Goal: Information Seeking & Learning: Learn about a topic

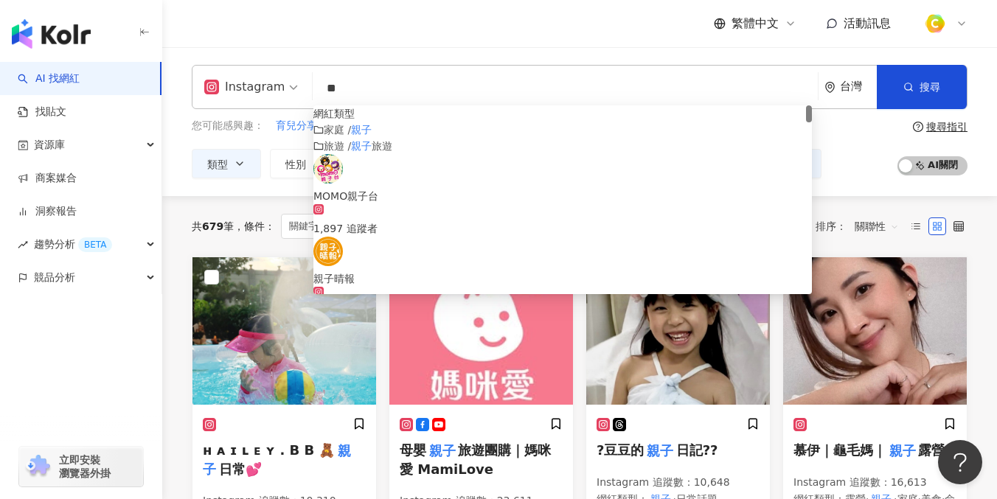
drag, startPoint x: 389, startPoint y: 86, endPoint x: 299, endPoint y: 83, distance: 90.0
click at [299, 83] on div "Instagram ** 台灣 搜尋 customizedTag 網紅類型 家庭 / 親子 旅遊 / 親子 旅遊 MOMO親子台 1,897 追蹤者 親子晴報…" at bounding box center [580, 87] width 776 height 44
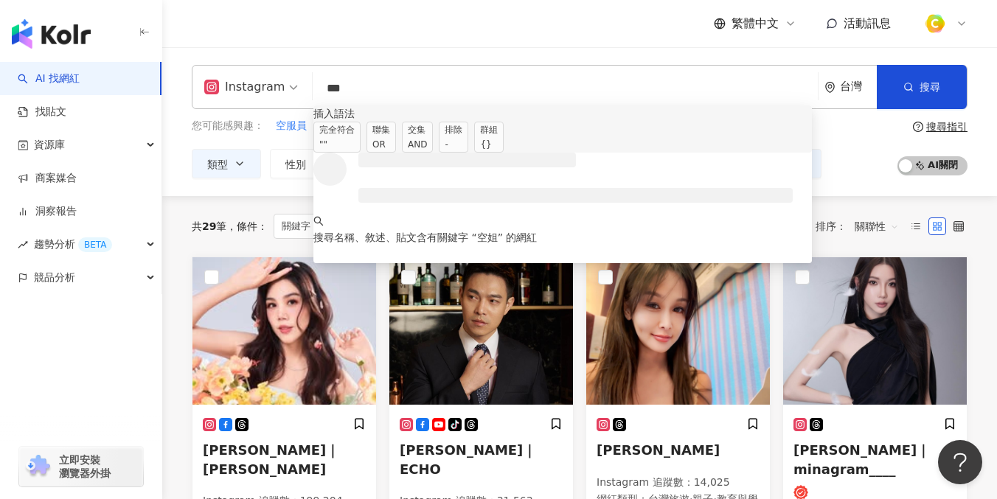
click at [396, 142] on span "聯集 OR" at bounding box center [380, 137] width 29 height 31
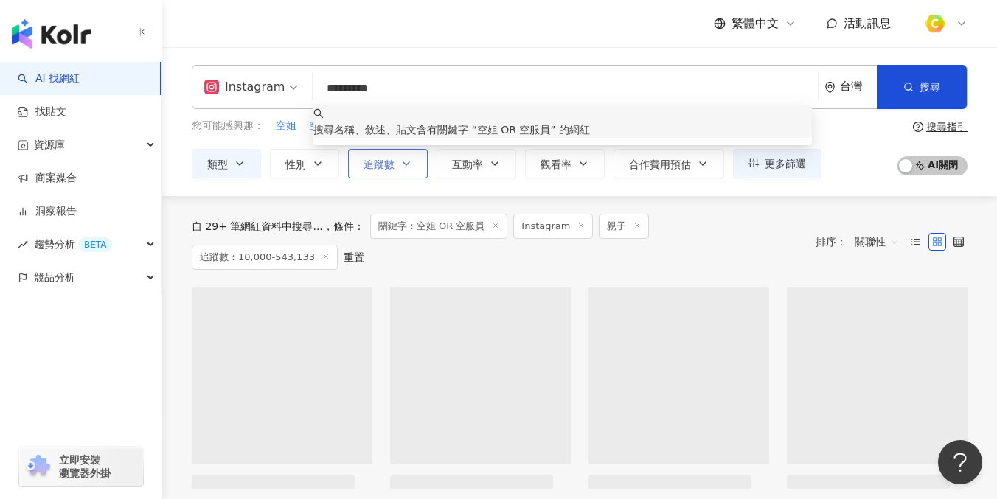
type input "*********"
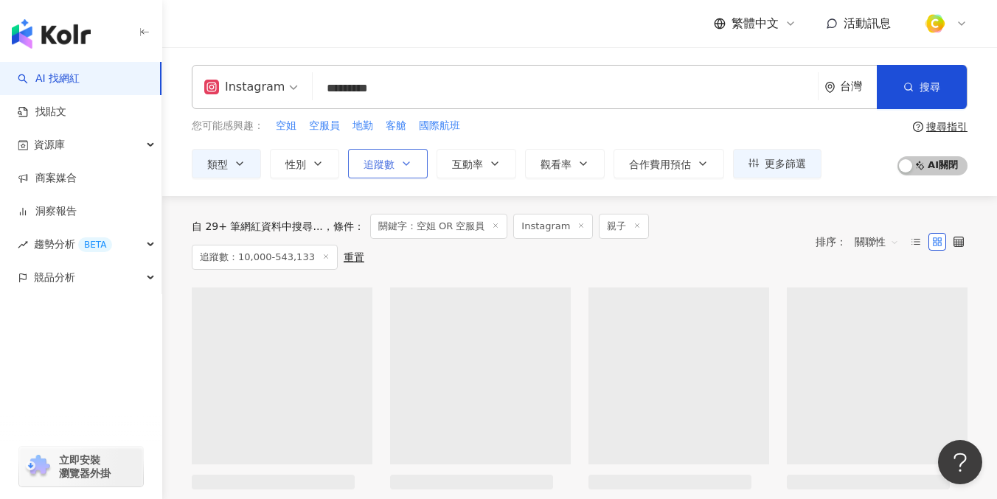
click at [368, 167] on span "追蹤數" at bounding box center [378, 165] width 31 height 12
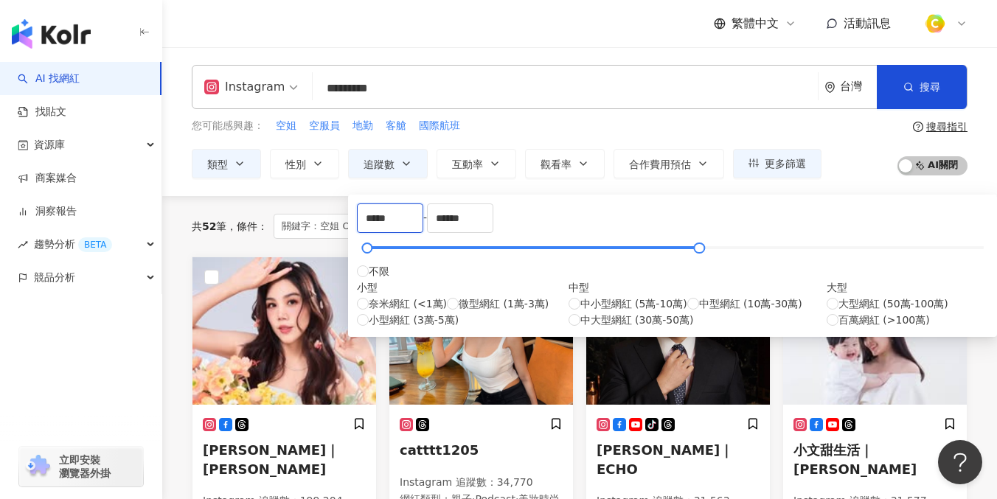
drag, startPoint x: 435, startPoint y: 224, endPoint x: 289, endPoint y: 214, distance: 146.3
type input "*"
type input "*****"
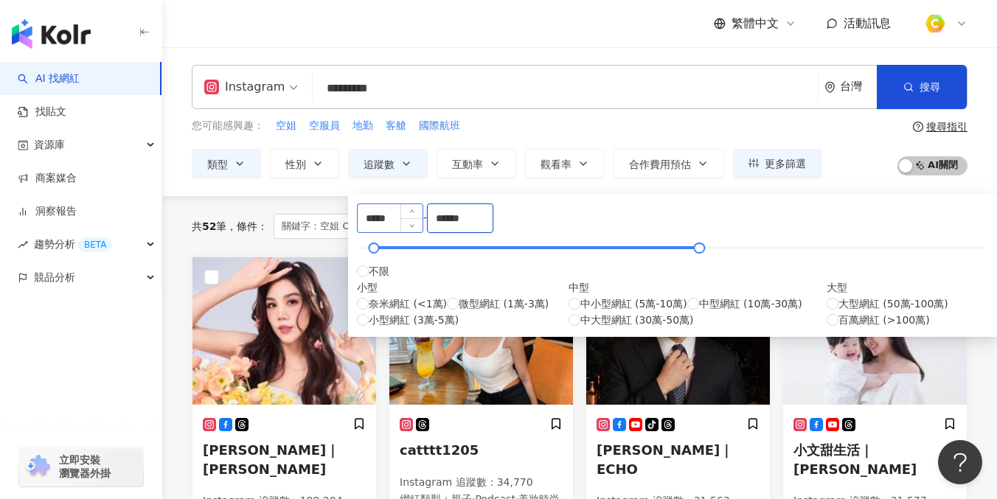
drag, startPoint x: 626, startPoint y: 237, endPoint x: 510, endPoint y: 217, distance: 117.5
click at [510, 217] on div "***** - ****** 不限 小型 奈米網紅 (<1萬) 微型網紅 (1萬-3萬) 小型網紅 (3萬-5萬) 中型 中小型網紅 (5萬-10萬) 中型網…" at bounding box center [672, 265] width 631 height 125
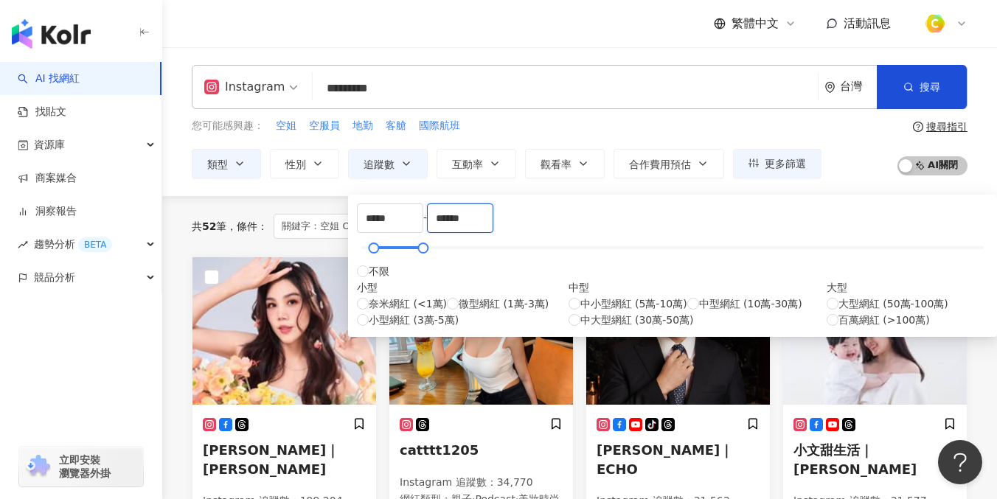
type input "******"
click at [714, 116] on div "Instagram ********* 台灣 搜尋 keyword 搜尋名稱、敘述、貼文含有關鍵字 “ 空姐 OR 空服員 ” 的網紅 您可能感興趣： 空姐 …" at bounding box center [579, 122] width 835 height 114
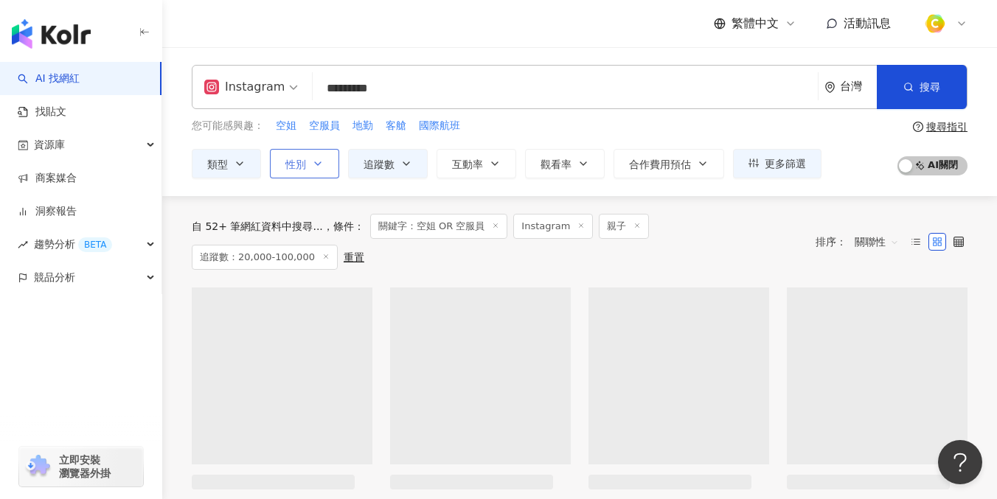
click at [326, 164] on button "性別" at bounding box center [304, 163] width 69 height 29
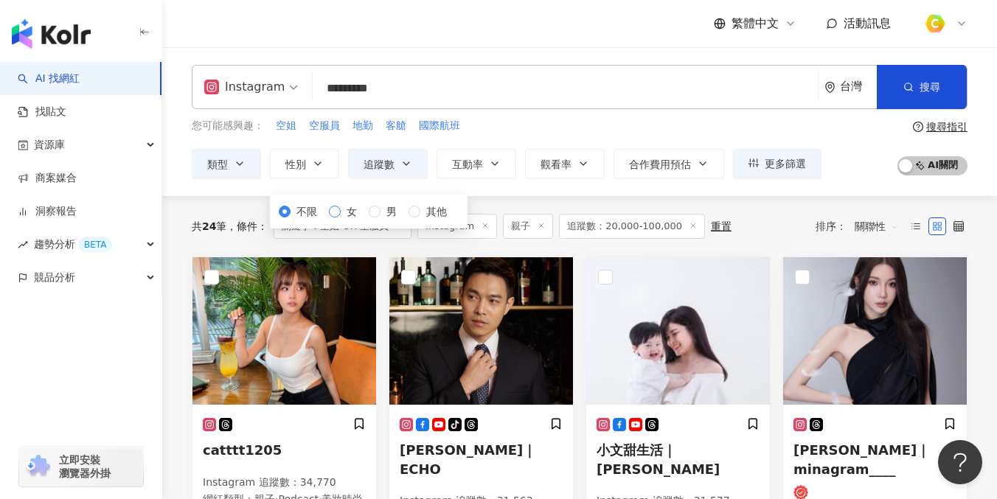
click at [341, 220] on span "女" at bounding box center [352, 211] width 22 height 16
click at [587, 137] on div "您可能感興趣： 空姐 空服員 地勤 客艙 國際航班 類型 性別 追蹤數 互動率 觀看率 合作費用預估 更多篩選 ***** - ****** 不限 小型 奈米…" at bounding box center [507, 148] width 630 height 60
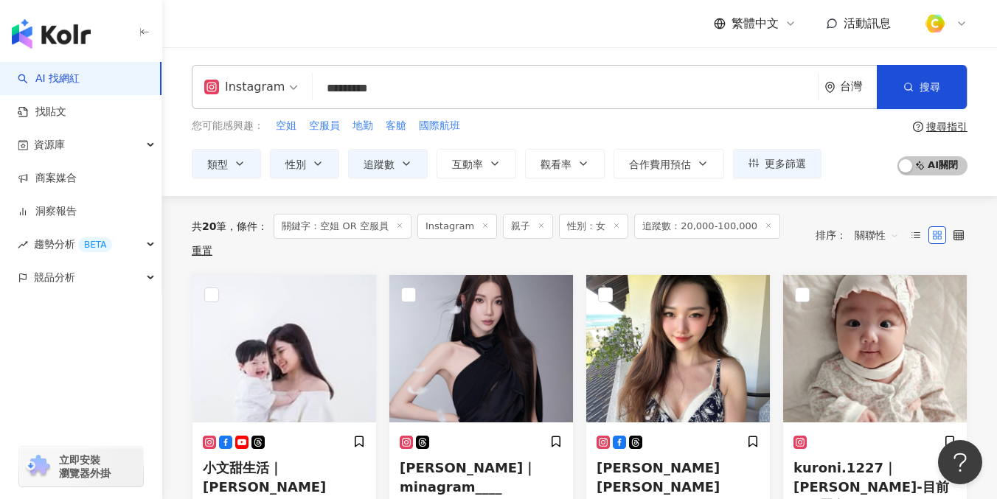
click at [503, 96] on input "*********" at bounding box center [565, 88] width 493 height 28
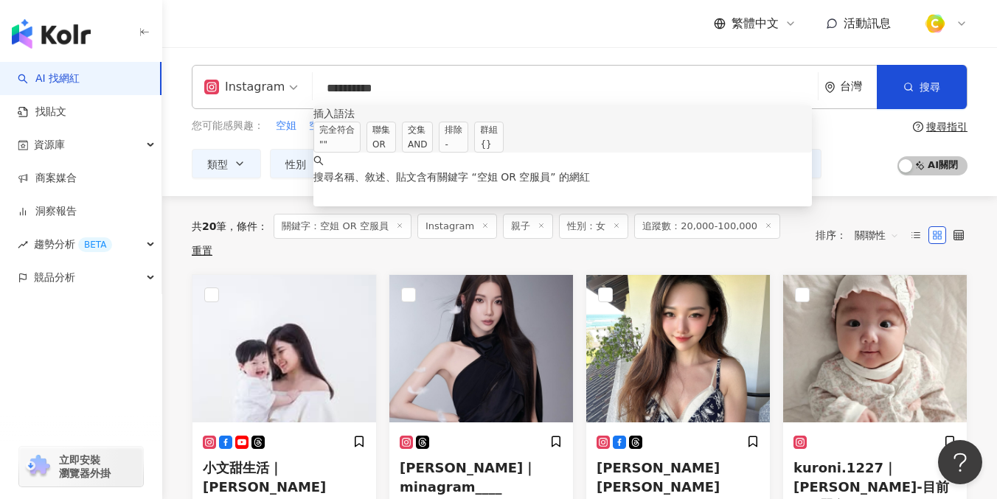
click at [390, 142] on div "OR" at bounding box center [381, 144] width 18 height 15
click at [390, 140] on div "OR" at bounding box center [381, 144] width 18 height 15
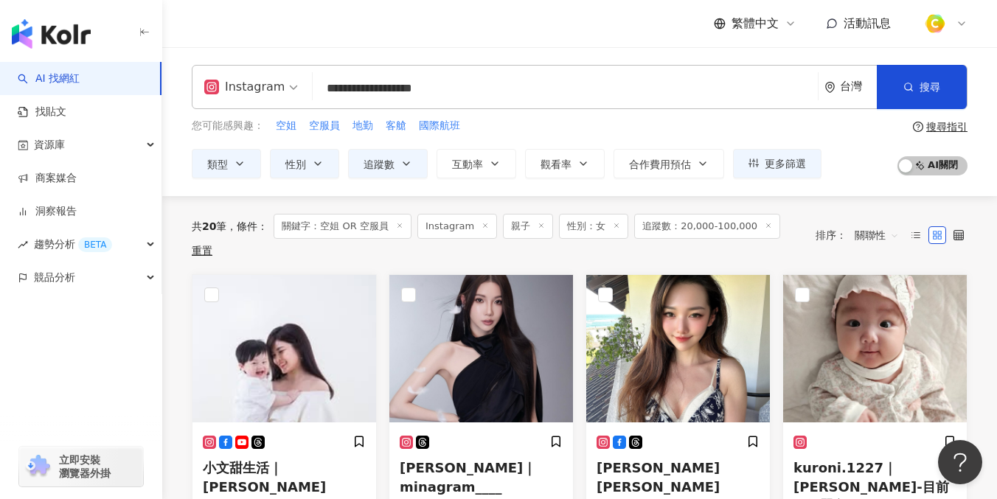
click at [877, 140] on div "您可能感興趣： 空姐 空服員 地勤 客艙 國際航班 類型 性別 追蹤數 互動率 觀看率 合作費用預估 更多篩選 ***** - ****** 不限 小型 奈米…" at bounding box center [580, 148] width 776 height 60
click at [521, 91] on input "**********" at bounding box center [565, 88] width 493 height 28
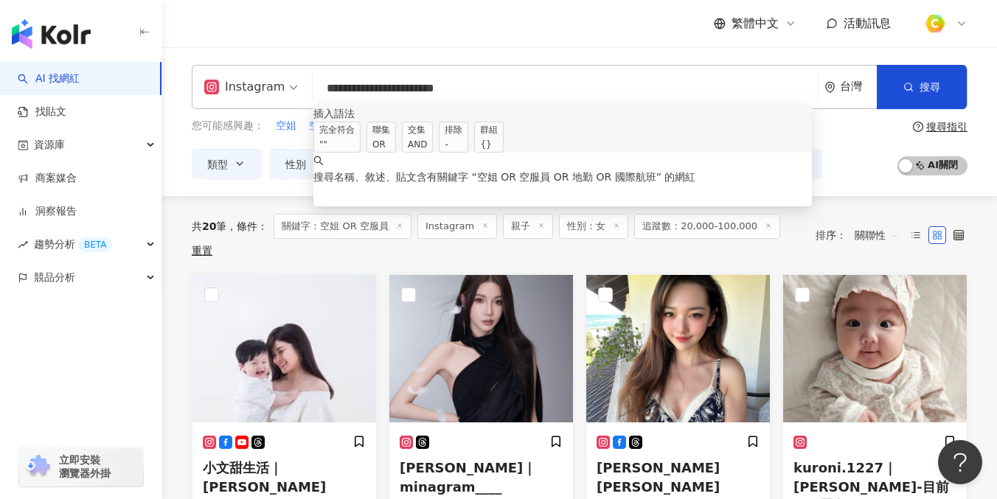
click at [396, 143] on span "聯集 OR" at bounding box center [380, 137] width 29 height 31
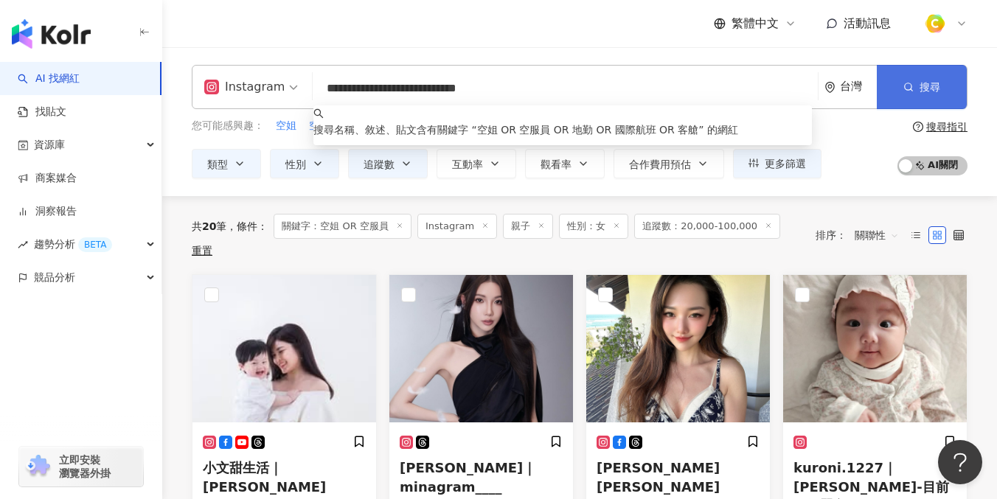
type input "**********"
click at [930, 86] on span "搜尋" at bounding box center [929, 87] width 21 height 12
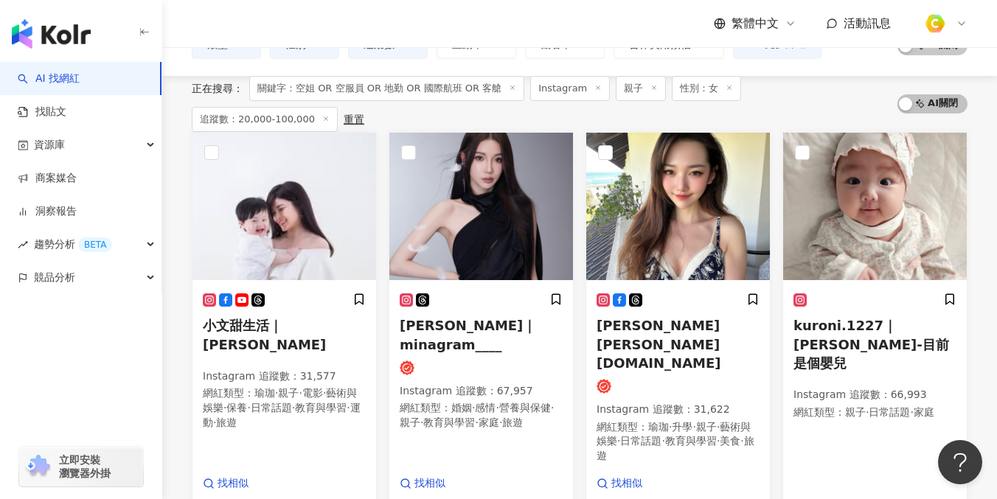
scroll to position [217, 0]
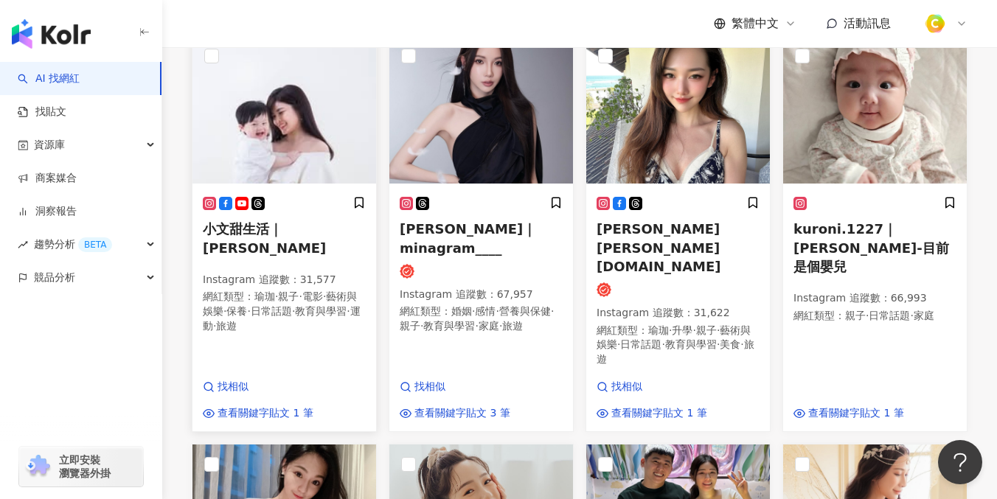
click at [284, 255] on span "小文甜生活｜Evelyn Wang" at bounding box center [264, 238] width 123 height 34
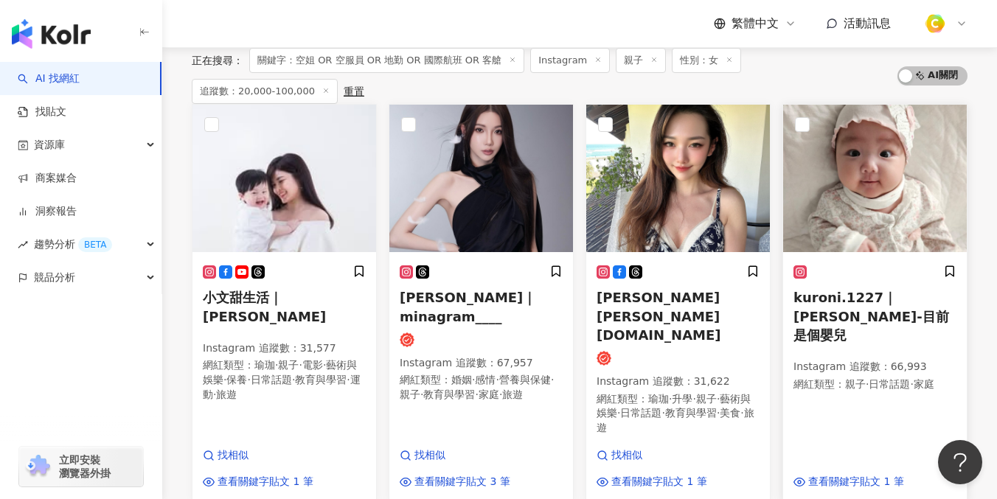
scroll to position [149, 0]
click at [717, 410] on span "教育與學習" at bounding box center [691, 412] width 52 height 12
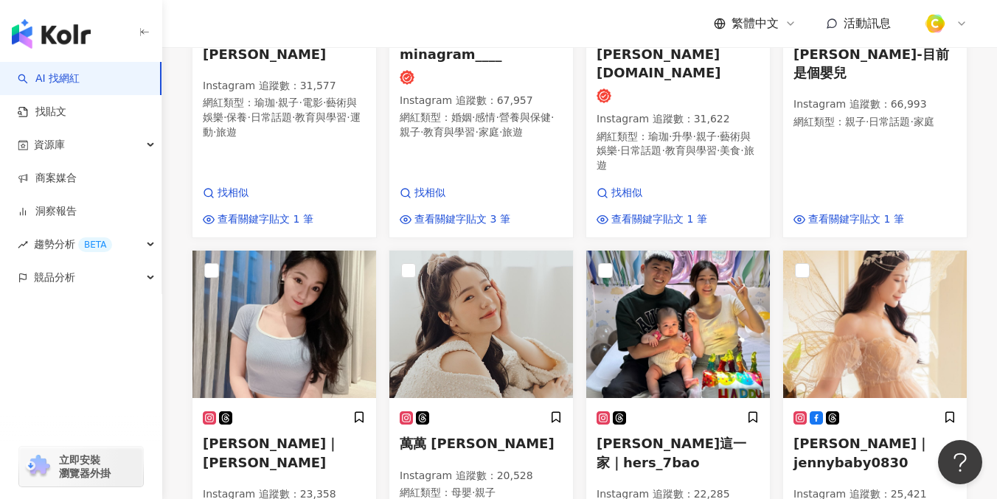
scroll to position [411, 0]
click at [279, 450] on span "Queenie Hsieh｜謝姈樺" at bounding box center [271, 452] width 136 height 34
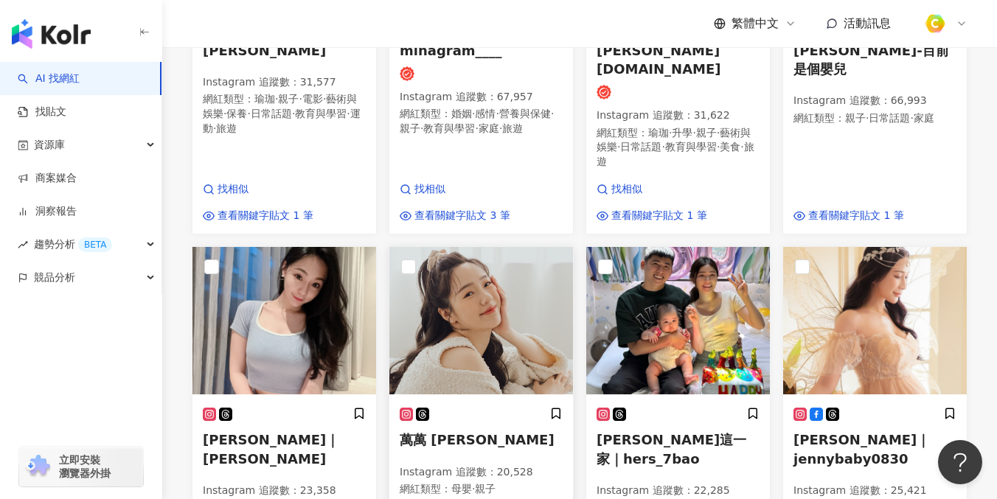
click at [510, 358] on img at bounding box center [481, 320] width 184 height 147
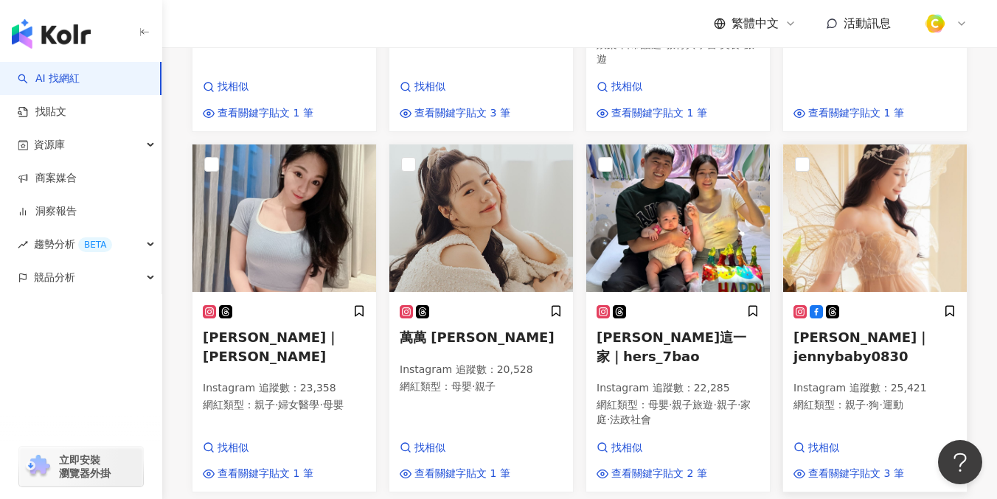
scroll to position [527, 0]
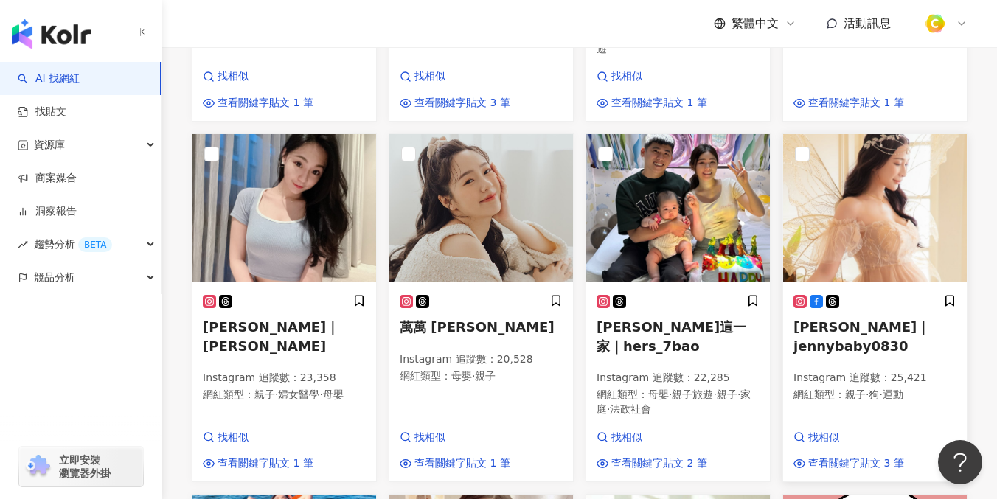
click at [858, 333] on span "李小倢 Miss Jeny｜jennybaby0830" at bounding box center [861, 336] width 136 height 34
click at [671, 343] on div "琪寶這一家｜hers_7bao Instagram 追蹤數 ： 22,285 網紅類型 ： 母嬰 · 親子旅遊 · 親子 · 家庭 · 法政社會" at bounding box center [677, 362] width 163 height 136
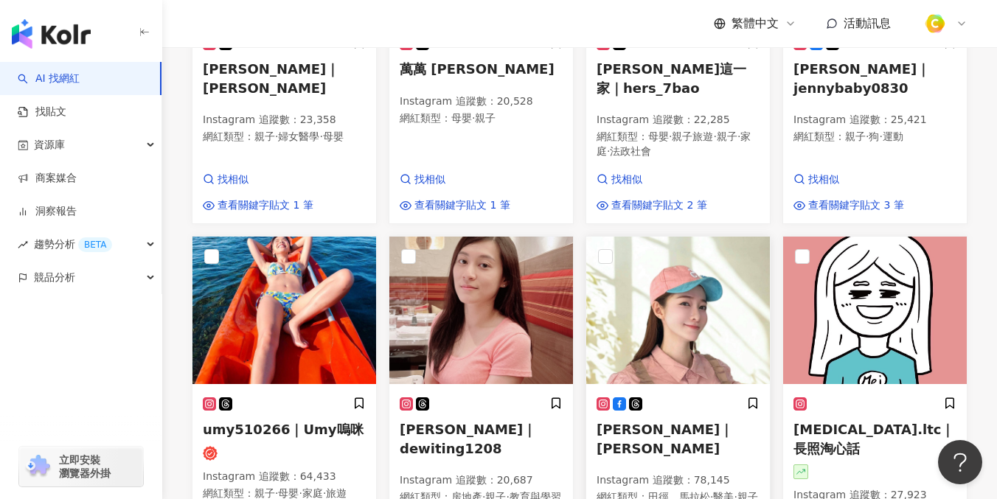
scroll to position [813, 0]
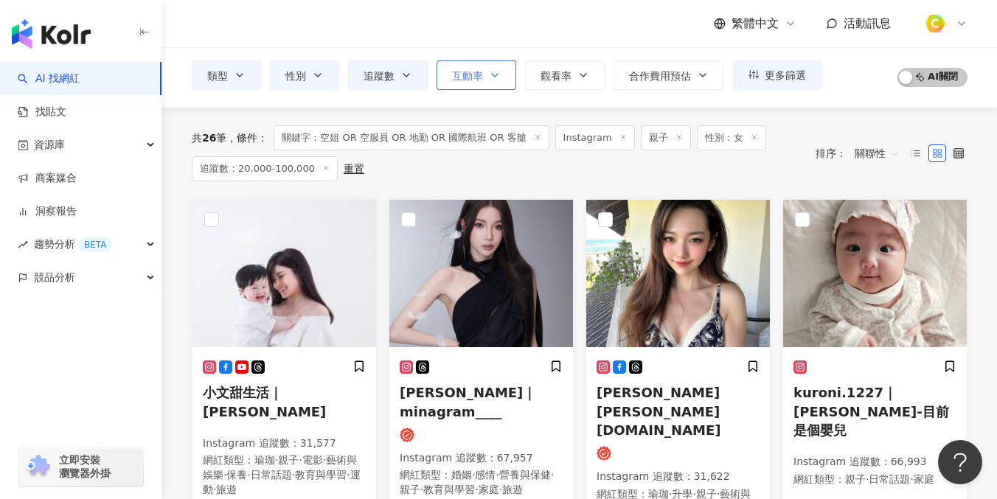
scroll to position [0, 0]
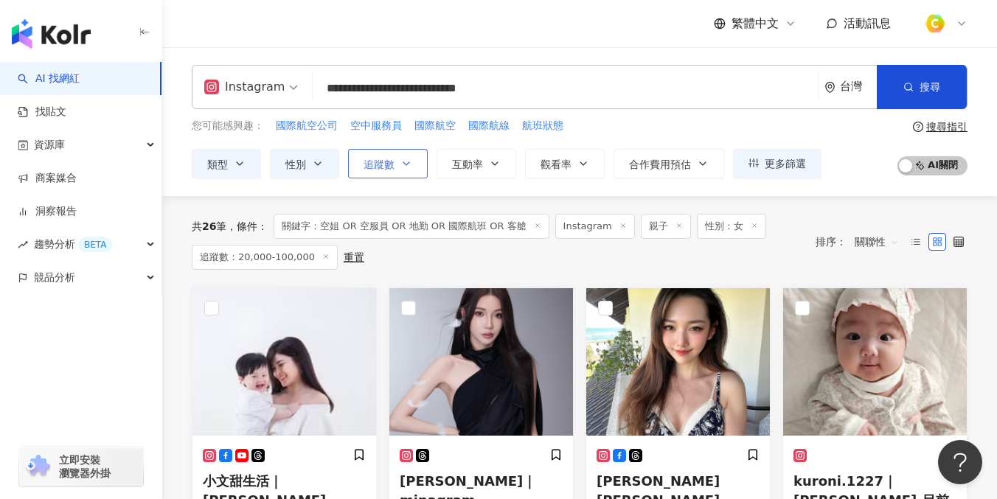
click at [388, 167] on span "追蹤數" at bounding box center [378, 165] width 31 height 12
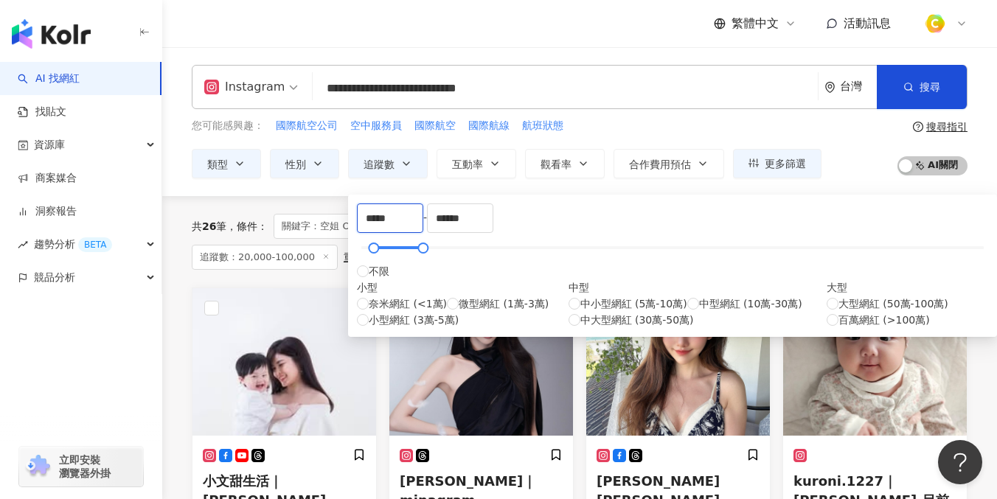
drag, startPoint x: 419, startPoint y: 225, endPoint x: 313, endPoint y: 219, distance: 105.6
type input "*"
type input "*****"
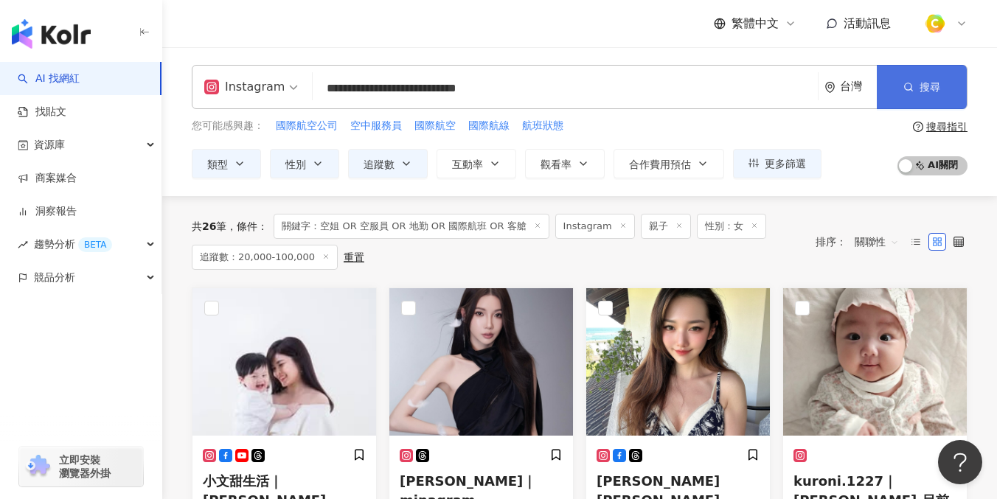
click at [914, 81] on button "搜尋" at bounding box center [922, 87] width 90 height 44
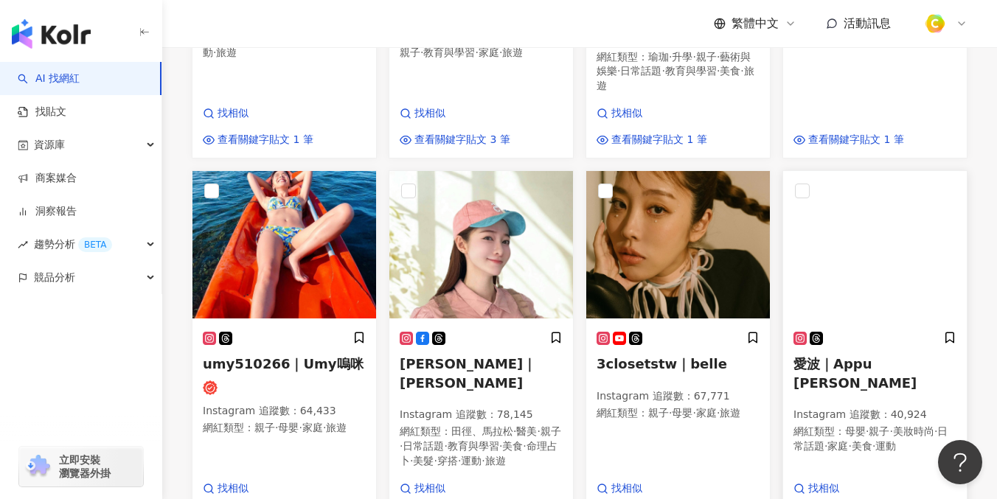
scroll to position [491, 0]
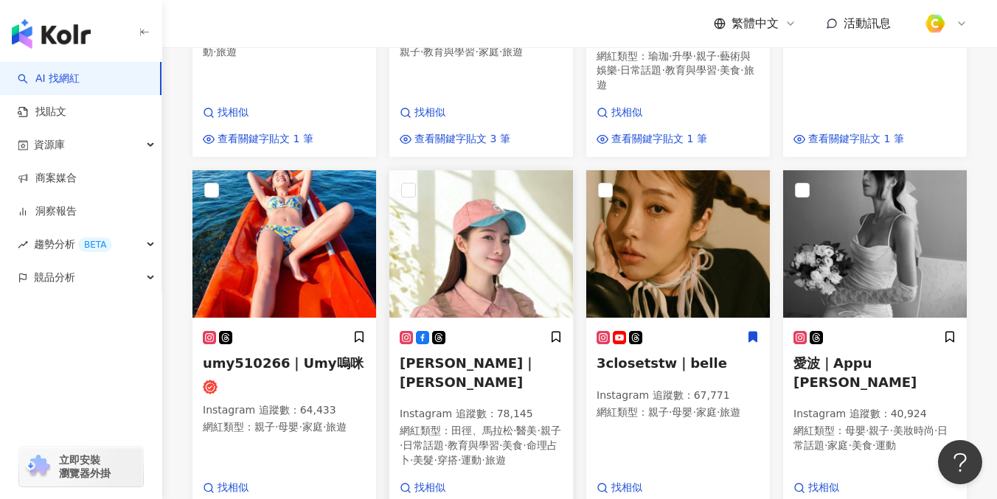
click at [477, 370] on span "戴雨凡 Gigi Tai｜戴雨凡" at bounding box center [468, 372] width 136 height 34
click at [645, 369] on span "3closetstw｜belle" at bounding box center [661, 362] width 130 height 15
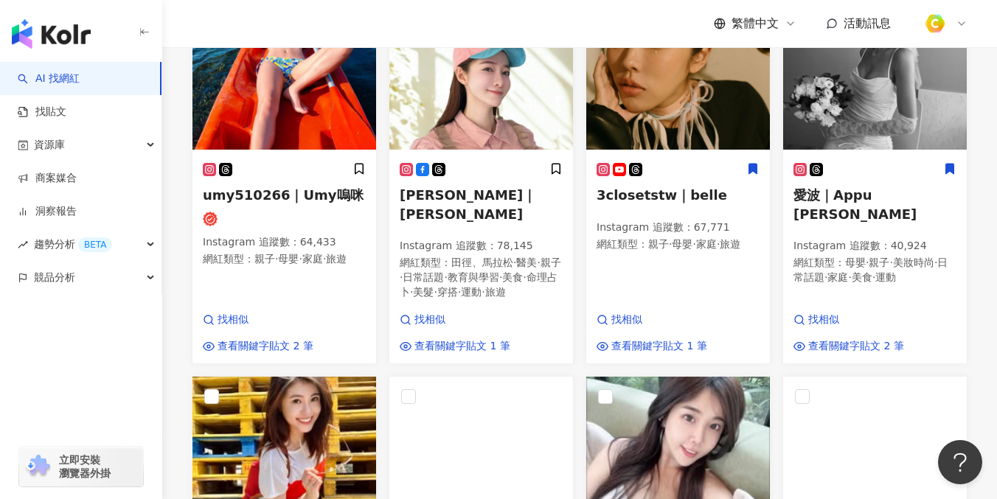
scroll to position [555, 0]
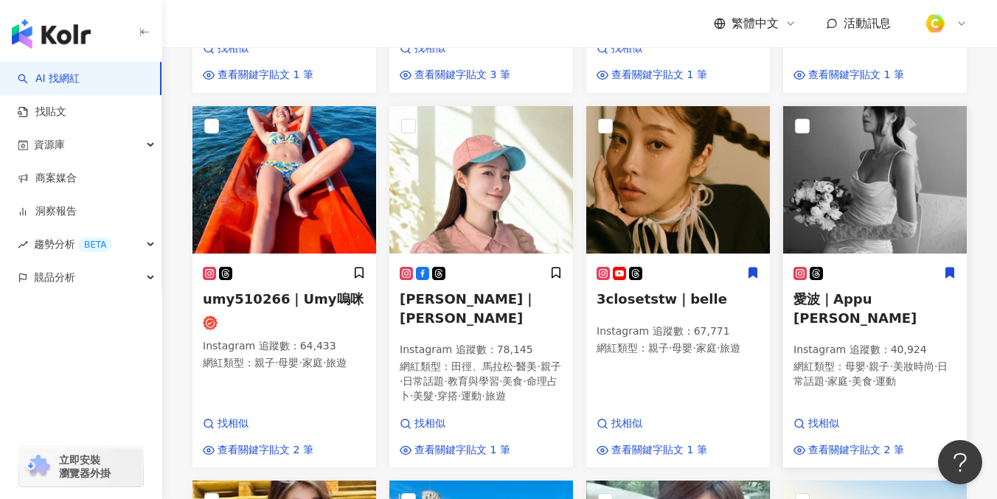
click at [876, 237] on img at bounding box center [875, 179] width 184 height 147
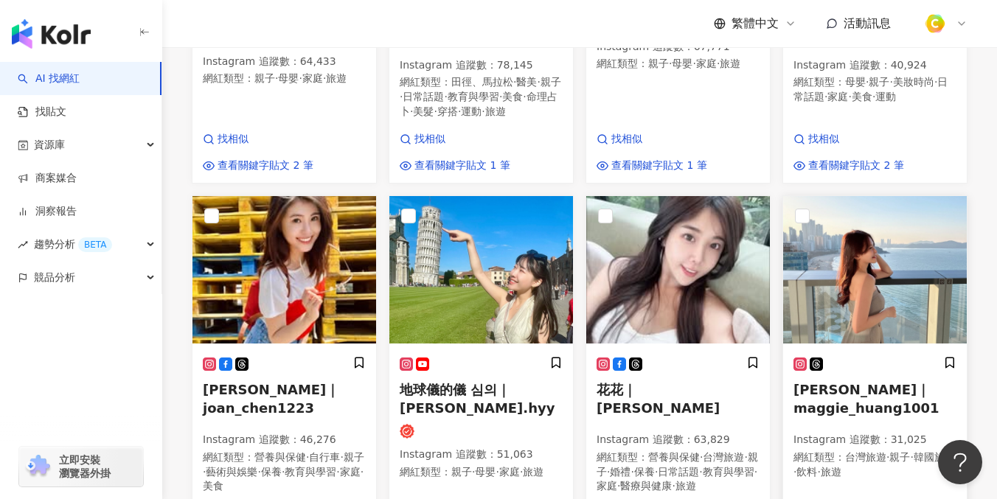
scroll to position [840, 0]
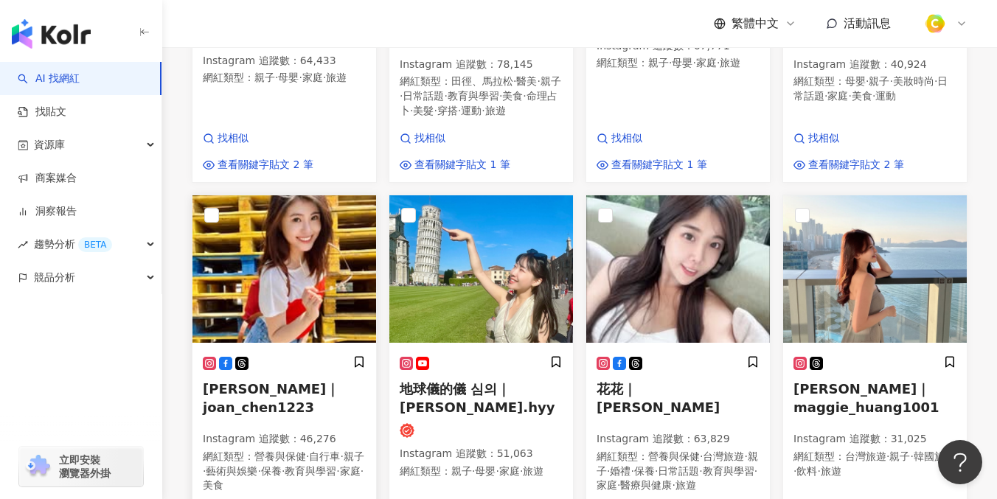
click at [258, 382] on div "陳柔安｜joan_chen1223 Instagram 追蹤數 ： 46,276 網紅類型 ： 營養與保健 · 自行車 · 親子 · 藝術與娛樂 · 保養 ·…" at bounding box center [284, 430] width 163 height 150
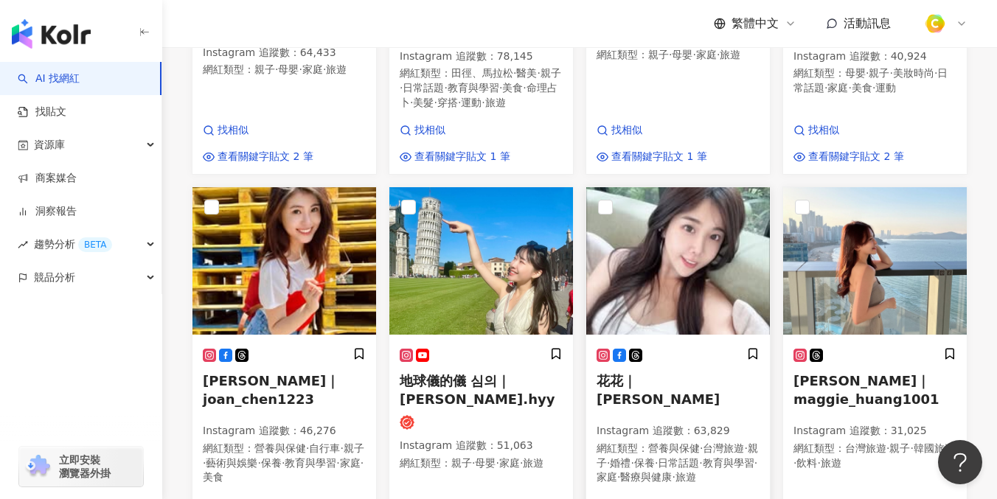
scroll to position [849, 0]
click at [650, 377] on div "花花｜Hannah Instagram 追蹤數 ： 63,829 網紅類型 ： 營養與保健 · 台灣旅遊 · 親子 · 婚禮 · 保養 · 日常話題 · 教育…" at bounding box center [677, 422] width 163 height 150
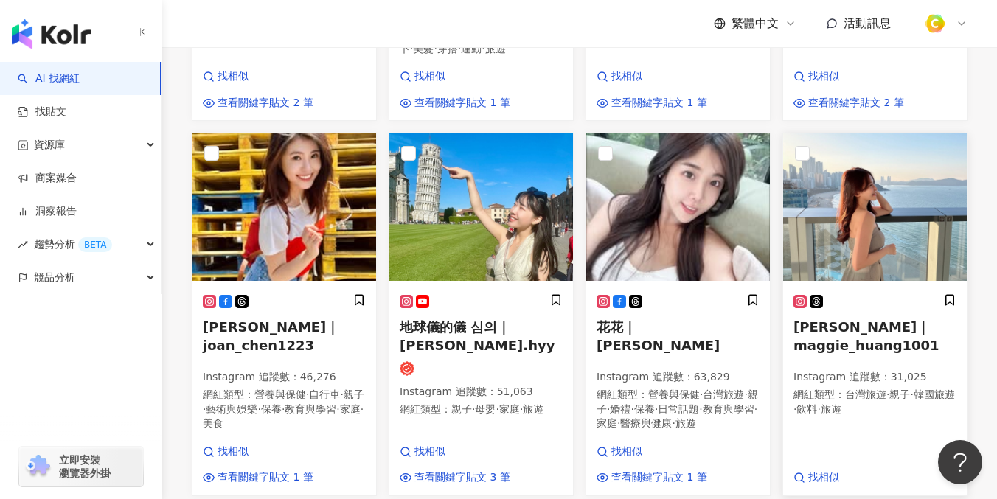
scroll to position [905, 0]
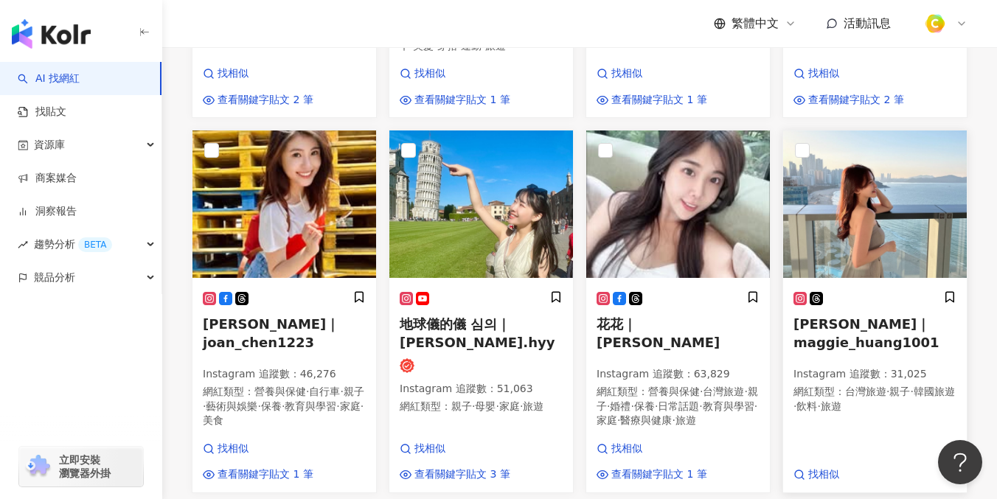
click at [860, 315] on h5 "Maggie Huang｜maggie_huang1001" at bounding box center [874, 333] width 163 height 37
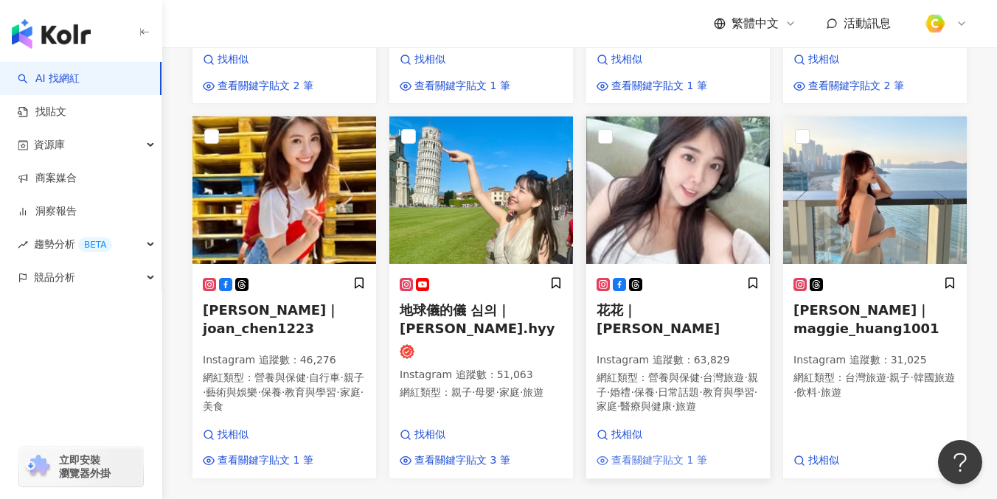
scroll to position [964, 0]
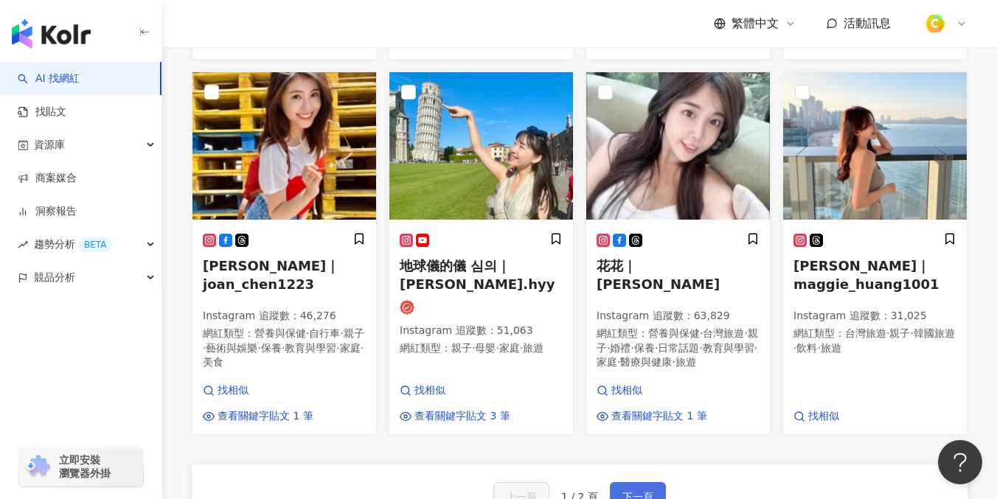
click at [630, 482] on button "下一頁" at bounding box center [638, 496] width 56 height 29
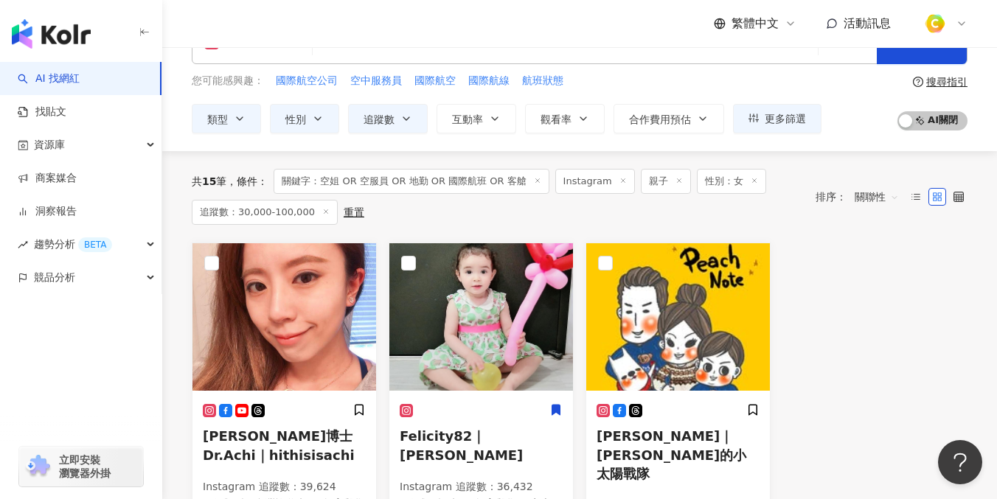
scroll to position [159, 0]
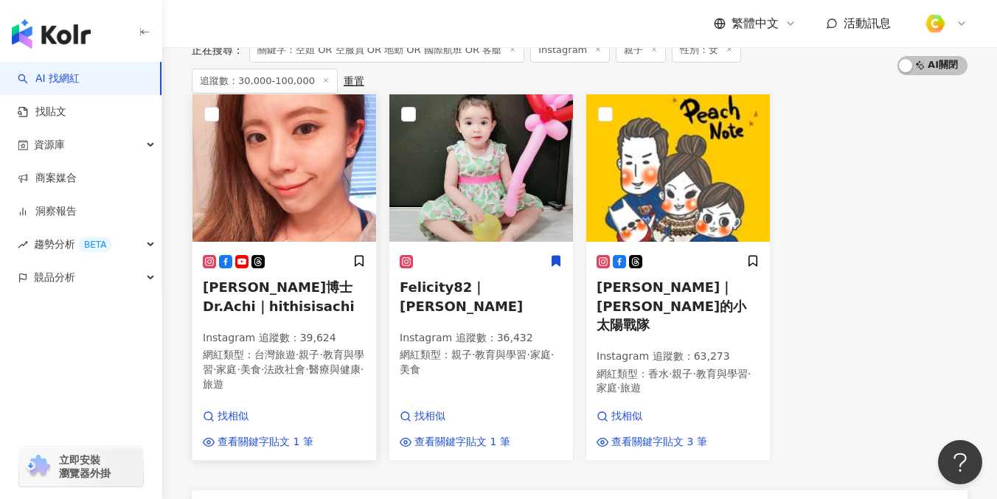
click at [286, 314] on h5 "阿淇博士 Dr.Achi｜hithisisachi" at bounding box center [284, 296] width 163 height 37
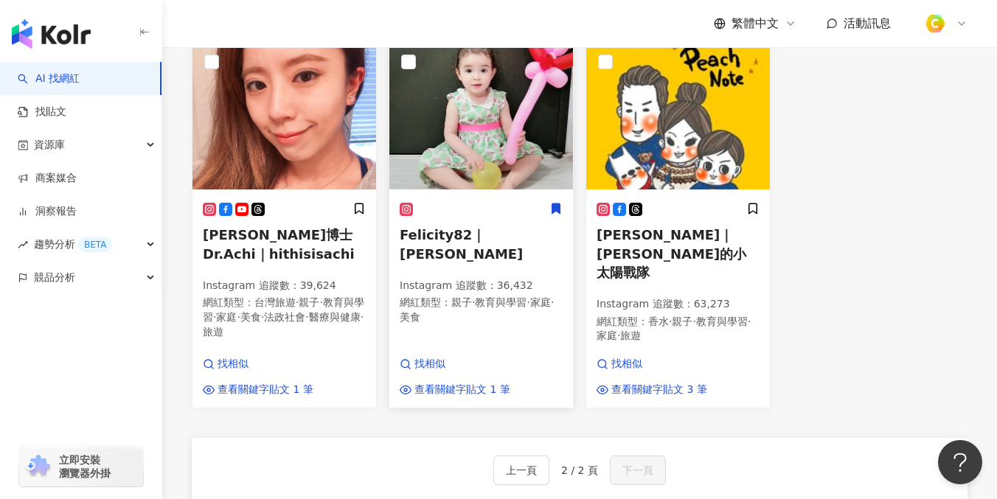
click at [498, 308] on span "教育與學習" at bounding box center [501, 302] width 52 height 12
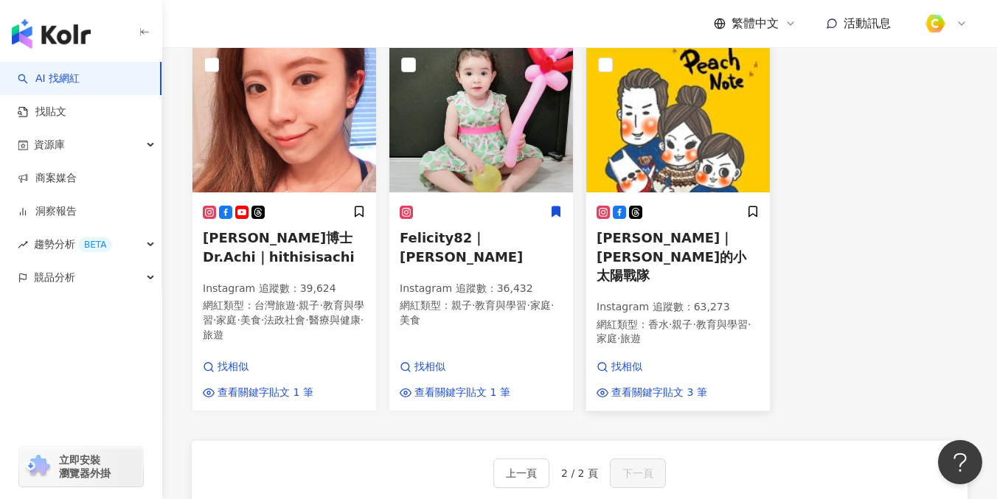
click at [706, 285] on h5 "盧小桃｜盧小桃的小太陽戰隊" at bounding box center [677, 257] width 163 height 56
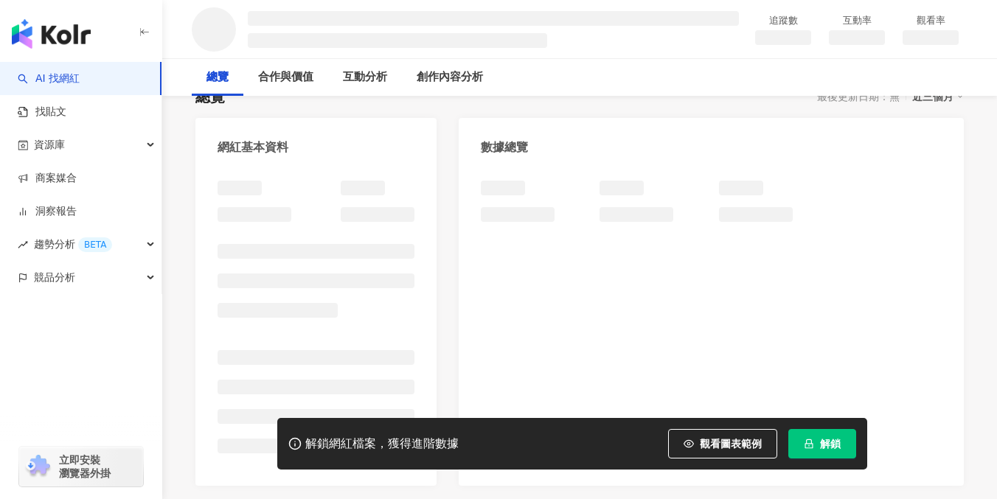
scroll to position [132, 0]
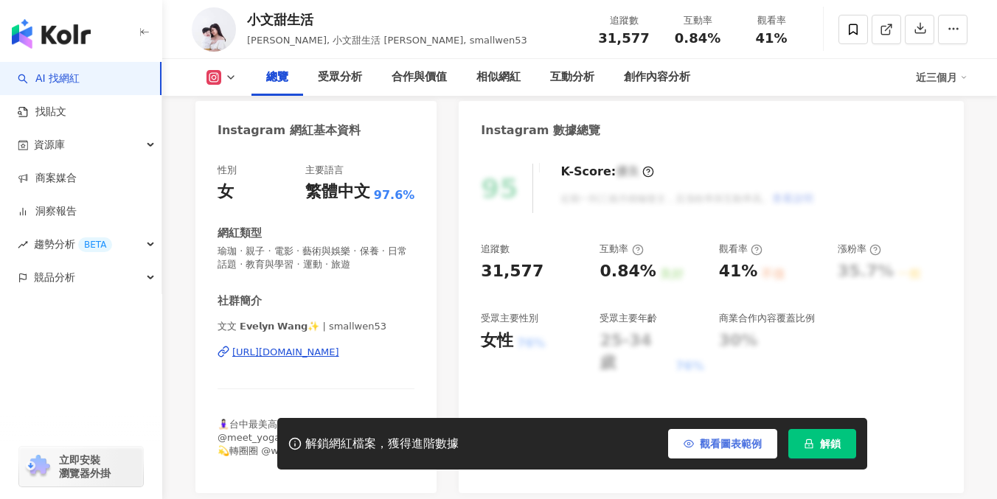
click at [701, 449] on span "觀看圖表範例" at bounding box center [731, 444] width 62 height 12
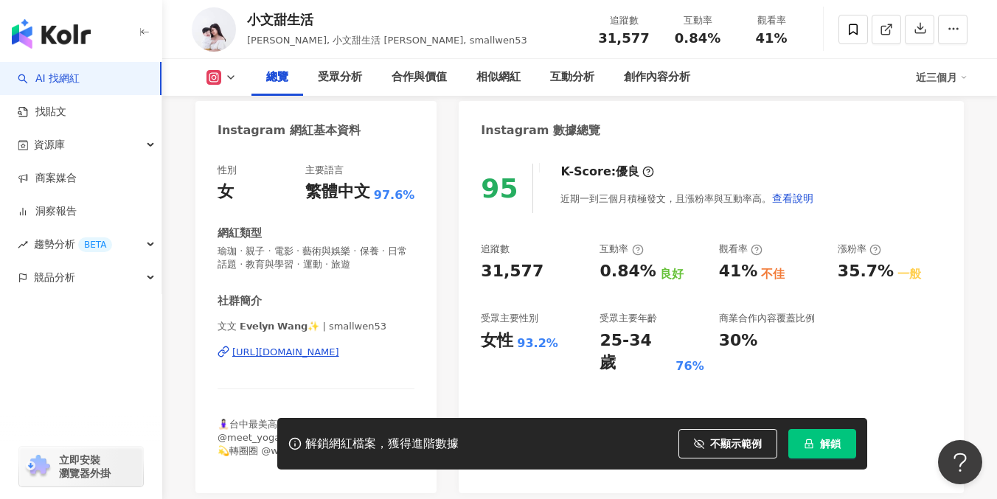
click at [338, 357] on div "https://www.instagram.com/smallwen53/" at bounding box center [285, 352] width 107 height 13
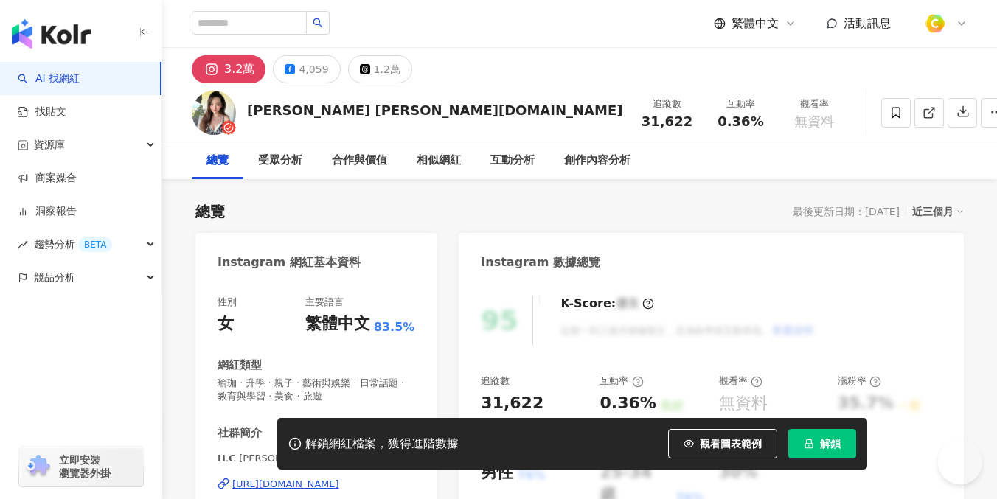
scroll to position [164, 0]
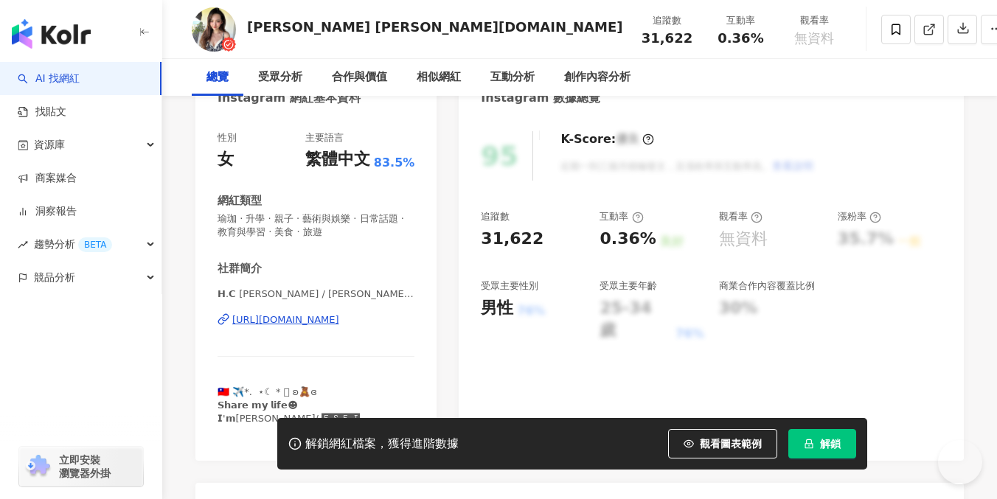
click at [323, 318] on div "https://www.instagram.com/claireli710/" at bounding box center [285, 319] width 107 height 13
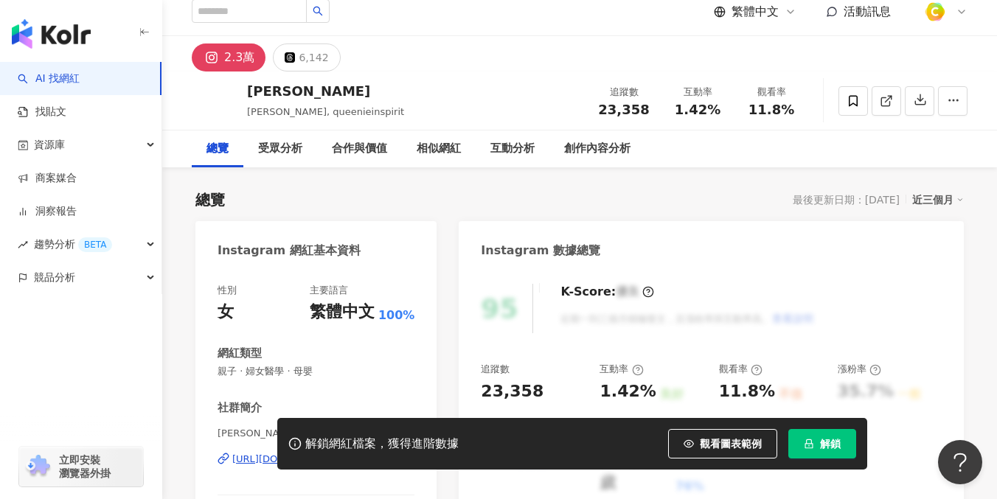
scroll to position [161, 0]
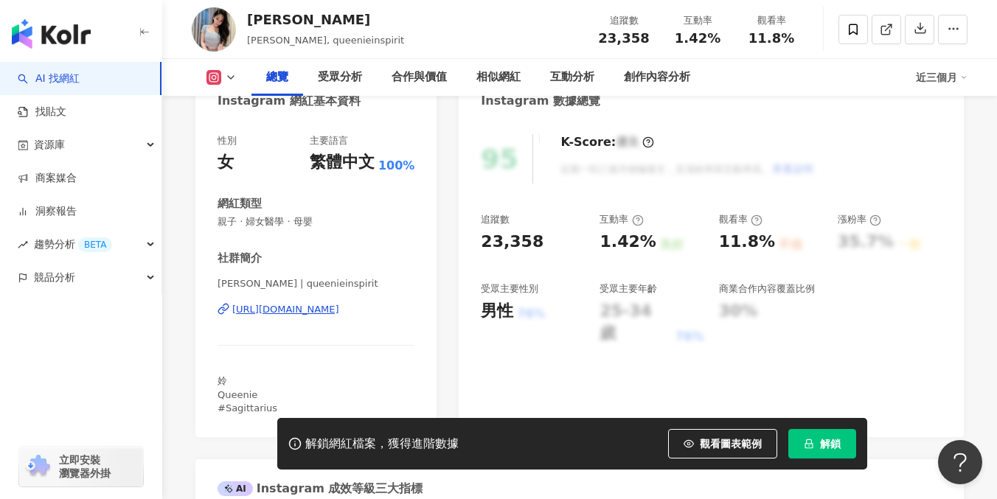
click at [313, 306] on div "https://www.instagram.com/queenieinspirit/" at bounding box center [285, 309] width 107 height 13
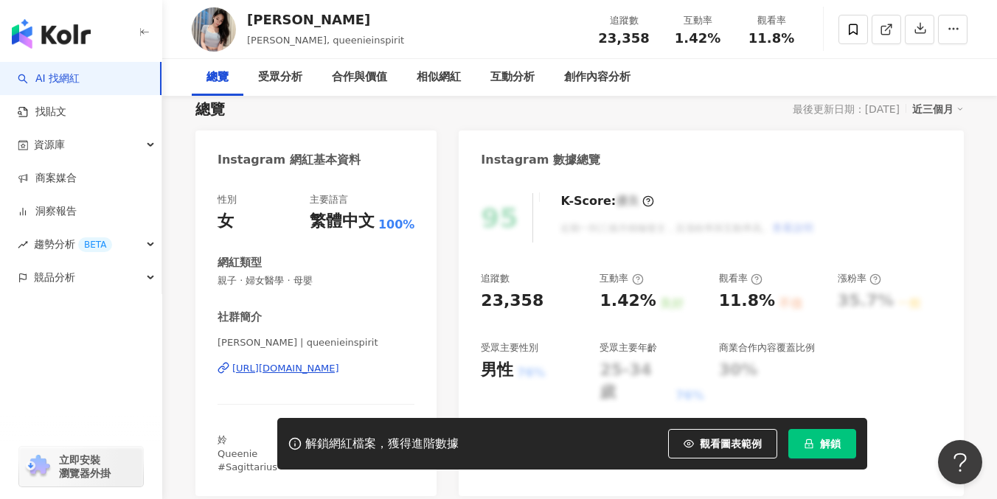
scroll to position [0, 0]
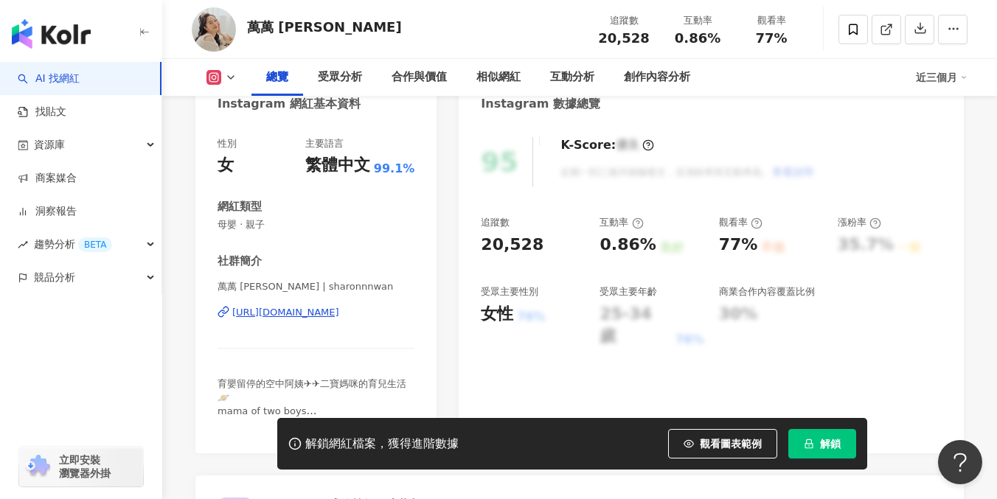
click at [330, 311] on div "https://www.instagram.com/sharonnnwan/" at bounding box center [285, 312] width 107 height 13
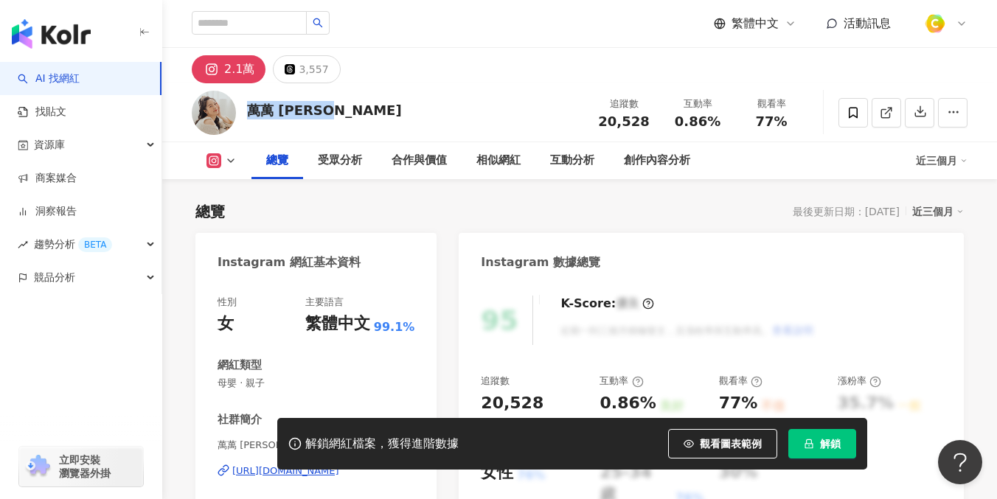
drag, startPoint x: 246, startPoint y: 107, endPoint x: 322, endPoint y: 106, distance: 76.7
click at [322, 106] on div "萬萬 Sharon 追蹤數 20,528 互動率 0.86% 觀看率 77%" at bounding box center [579, 112] width 835 height 58
copy div "萬萬 Sharon"
drag, startPoint x: 605, startPoint y: 118, endPoint x: 647, endPoint y: 119, distance: 42.0
click at [647, 119] on div "20,528" at bounding box center [624, 121] width 56 height 15
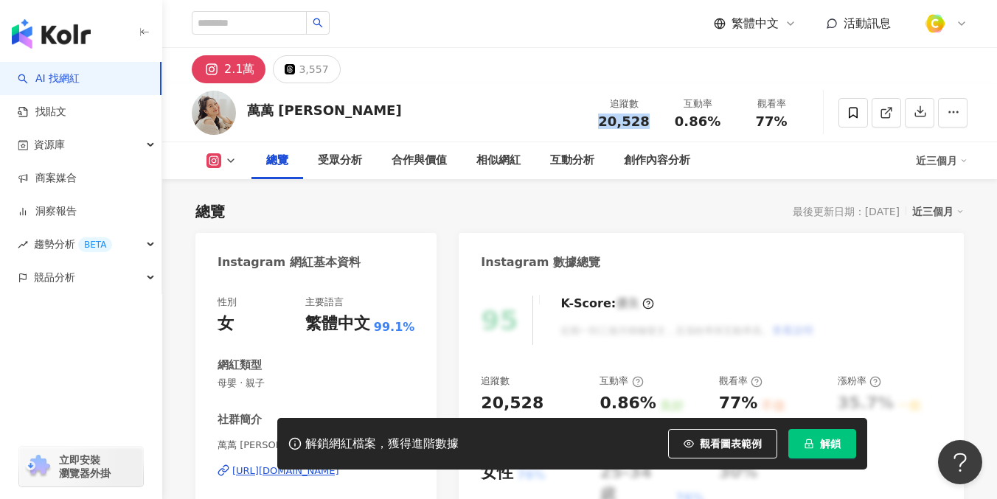
copy span "20,528"
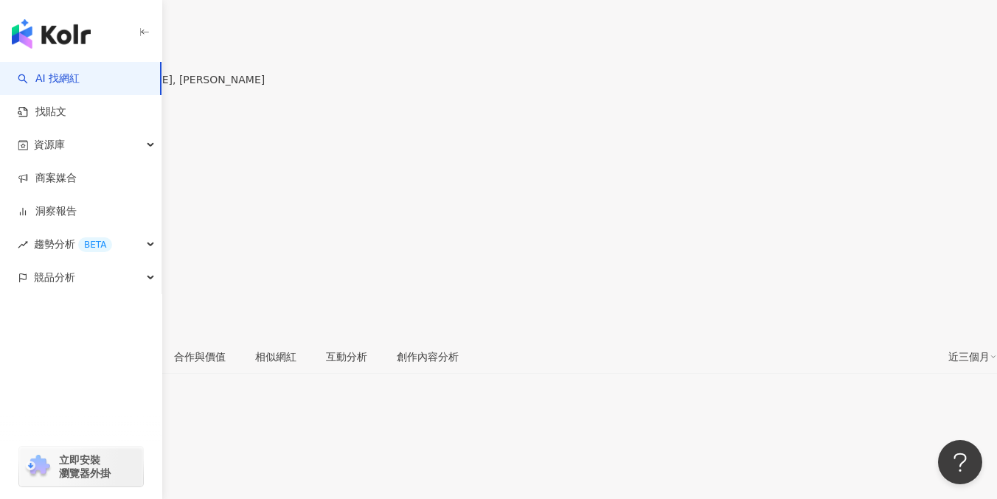
scroll to position [82, 0]
drag, startPoint x: 248, startPoint y: 21, endPoint x: 281, endPoint y: 26, distance: 32.8
click at [265, 58] on div "李小倢 Miss Jeny" at bounding box center [132, 64] width 265 height 12
copy div "李小倢"
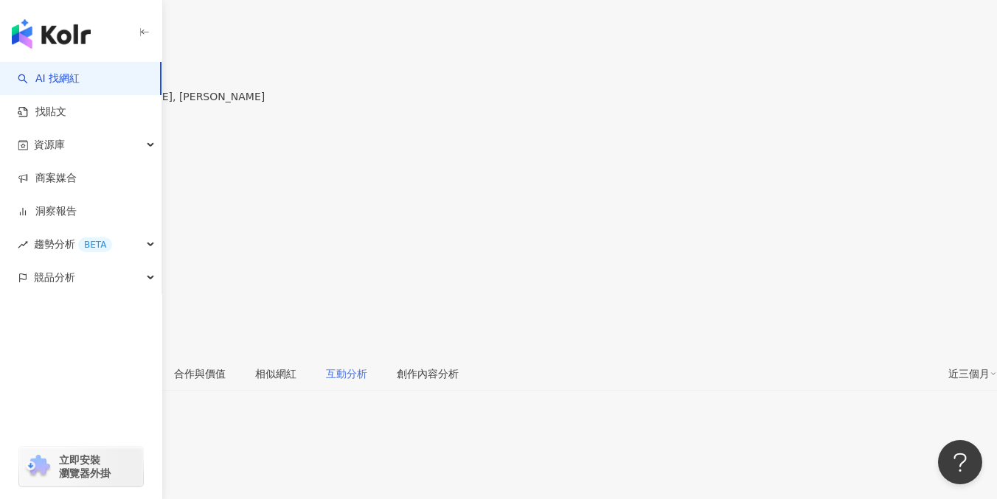
scroll to position [63, 0]
drag, startPoint x: 597, startPoint y: 55, endPoint x: 644, endPoint y: 57, distance: 46.5
click at [644, 122] on div "25,421" at bounding box center [498, 136] width 997 height 28
copy span "25,421"
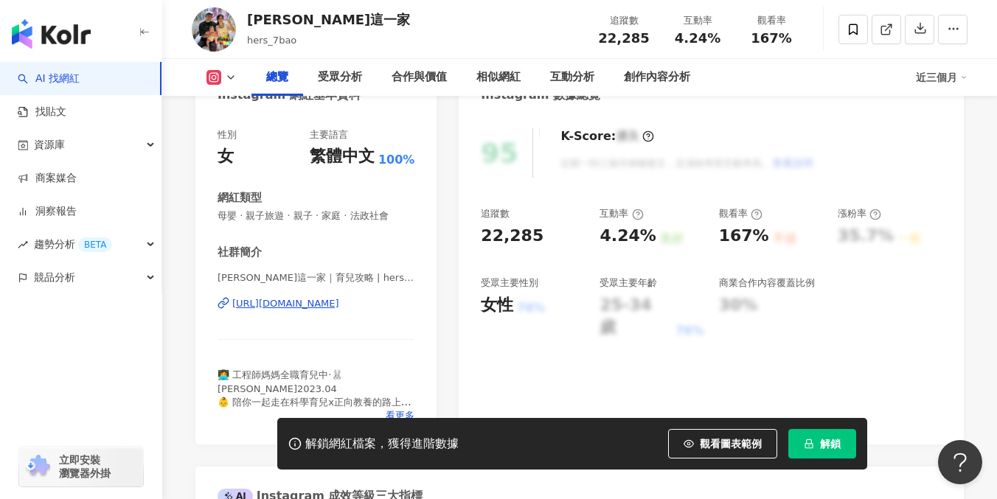
scroll to position [168, 0]
click at [293, 304] on div "[URL][DOMAIN_NAME]" at bounding box center [285, 302] width 107 height 13
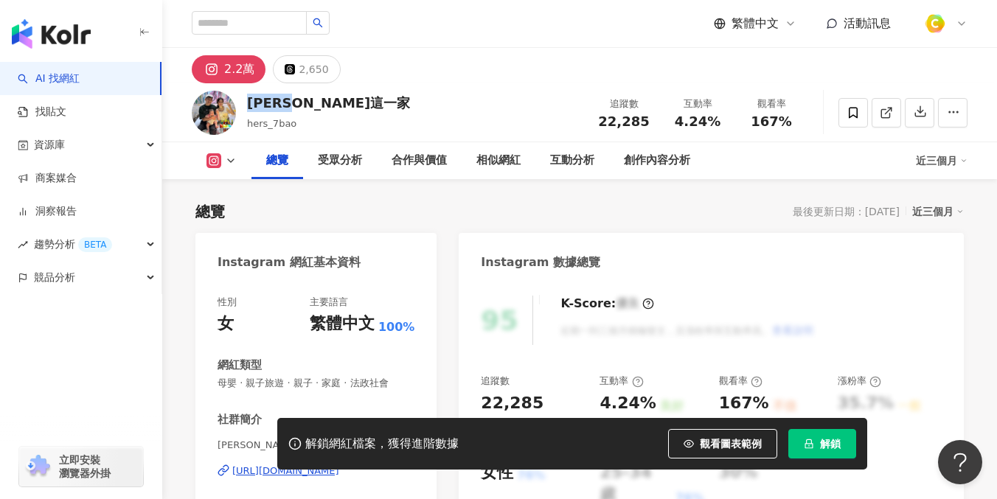
drag, startPoint x: 247, startPoint y: 101, endPoint x: 334, endPoint y: 101, distance: 87.0
click at [334, 101] on div "[PERSON_NAME]這一家 hers_7bao 追蹤數 22,285 互動率 4.24% 觀看率 167%" at bounding box center [579, 112] width 835 height 58
copy div "[PERSON_NAME]這一家"
drag, startPoint x: 592, startPoint y: 122, endPoint x: 661, endPoint y: 119, distance: 69.3
click at [661, 119] on div "追蹤數 22,285 互動率 4.24% 觀看率 167%" at bounding box center [697, 112] width 221 height 43
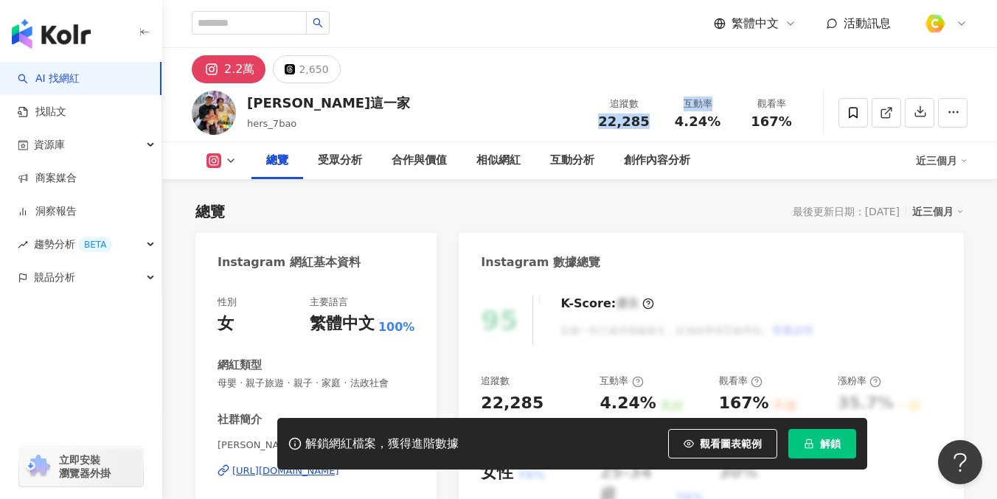
copy div "22,285 互動率"
click at [536, 95] on div "琪寶這一家 hers_7bao 追蹤數 22,285 互動率 4.24% 觀看率 167%" at bounding box center [579, 112] width 835 height 58
drag, startPoint x: 598, startPoint y: 120, endPoint x: 649, endPoint y: 122, distance: 50.9
click at [649, 122] on div "22,285" at bounding box center [624, 121] width 56 height 15
copy span "22,285"
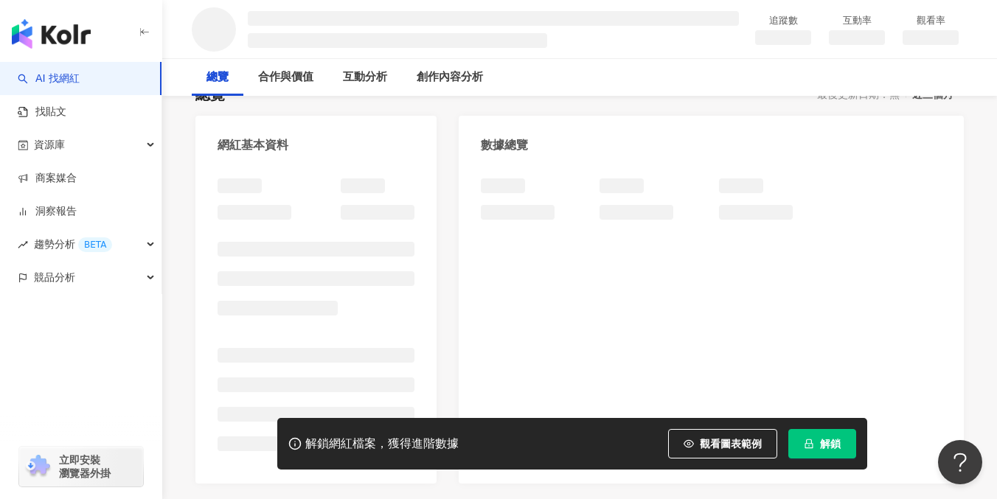
scroll to position [465, 0]
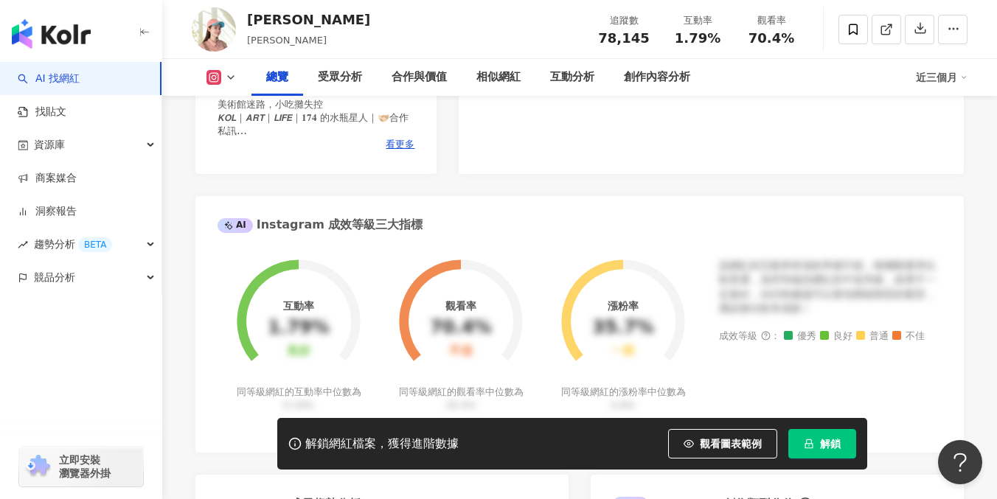
click at [318, 40] on div "[URL][DOMAIN_NAME][DOMAIN_NAME]" at bounding box center [323, 33] width 182 height 13
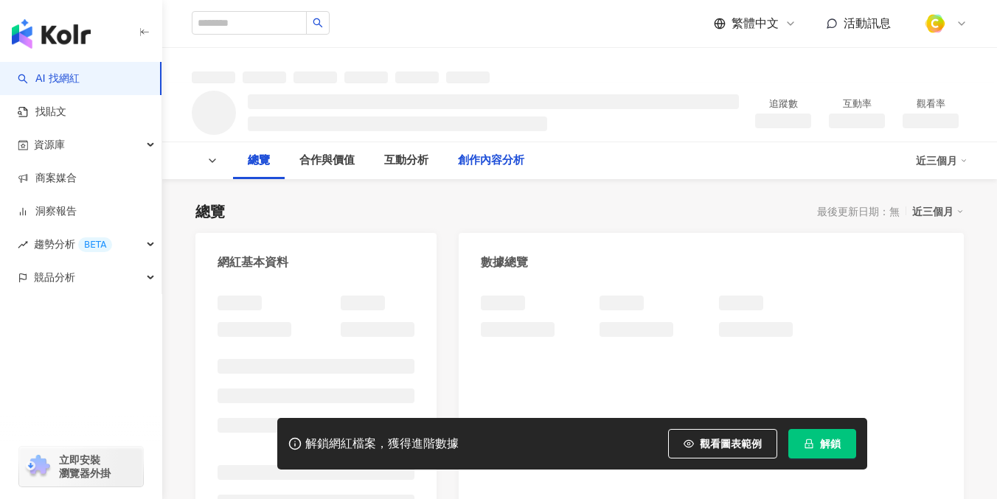
scroll to position [201, 0]
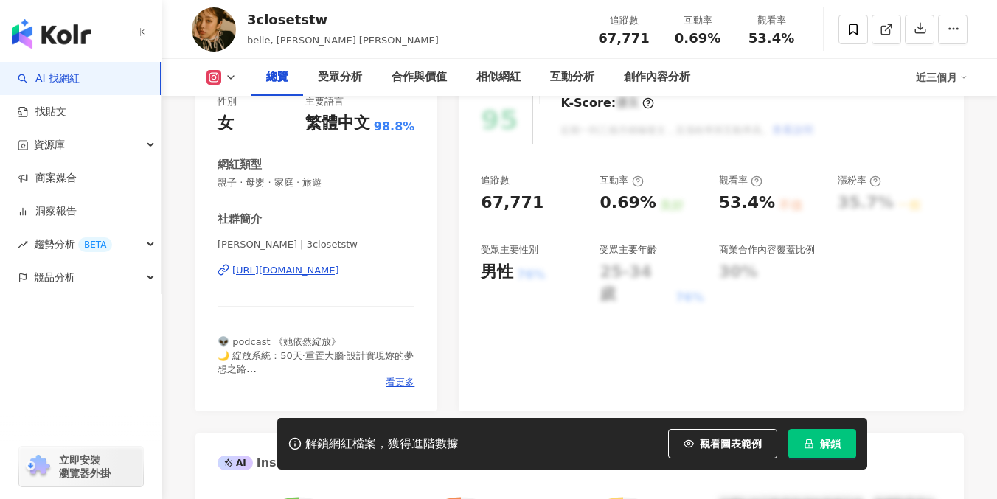
click at [318, 264] on div "https://www.instagram.com/3closetstw/" at bounding box center [285, 270] width 107 height 13
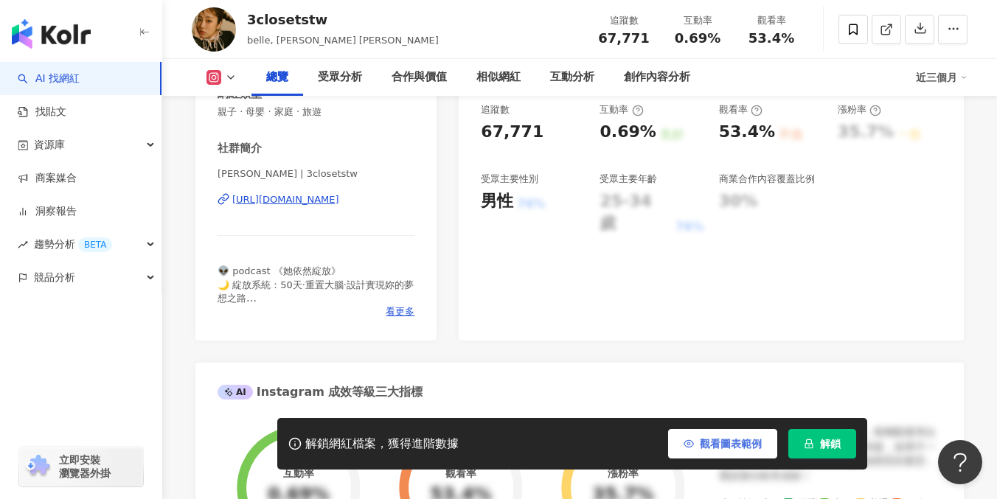
click at [720, 448] on span "觀看圖表範例" at bounding box center [731, 444] width 62 height 12
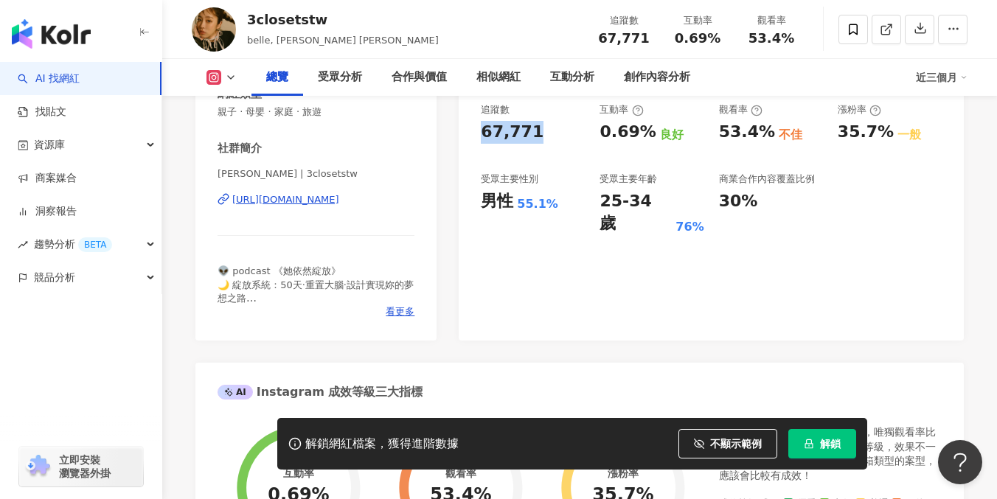
drag, startPoint x: 478, startPoint y: 129, endPoint x: 556, endPoint y: 135, distance: 77.6
click at [556, 135] on div "95 K-Score : 優良 近期一到三個月積極發文，且漲粉率與互動率高。 查看說明 追蹤數 67,771 互動率 0.69% 良好 觀看率 53.4% 不…" at bounding box center [711, 175] width 505 height 331
copy div "67,771"
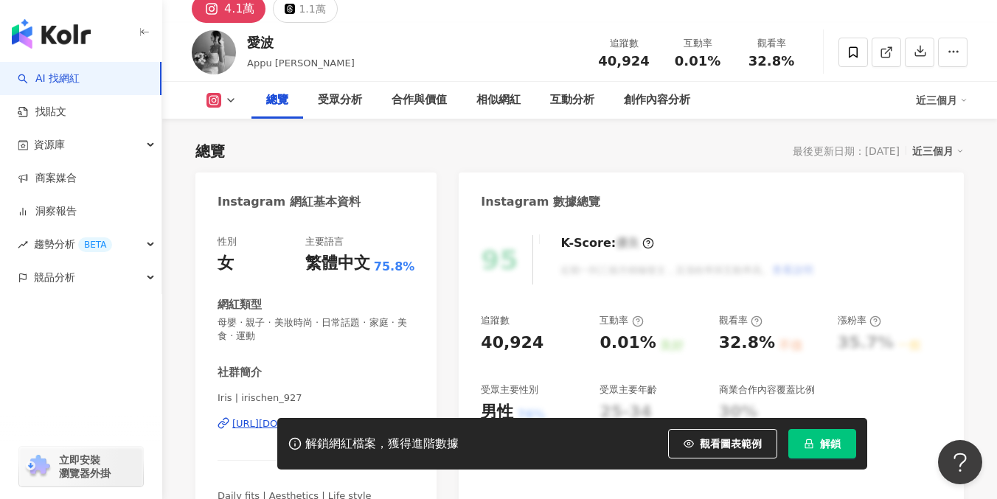
scroll to position [97, 0]
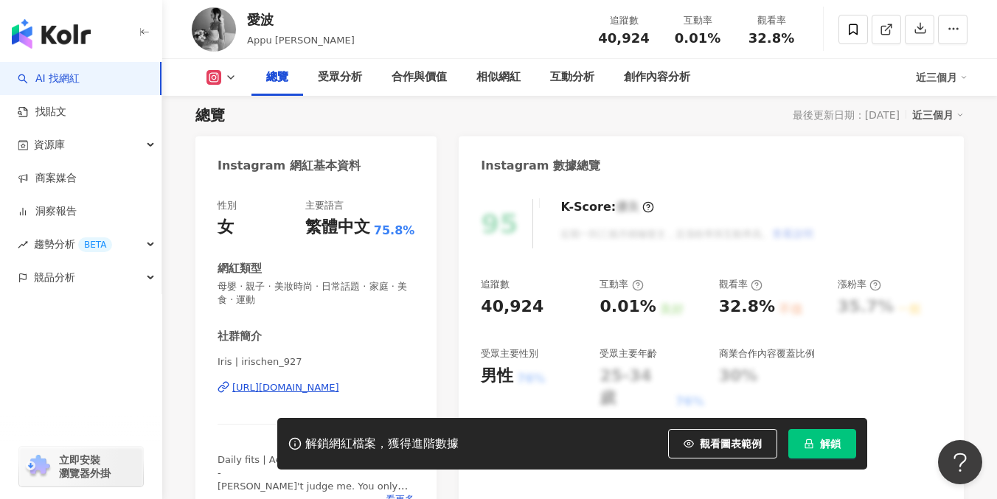
click at [711, 449] on button "觀看圖表範例" at bounding box center [722, 443] width 109 height 29
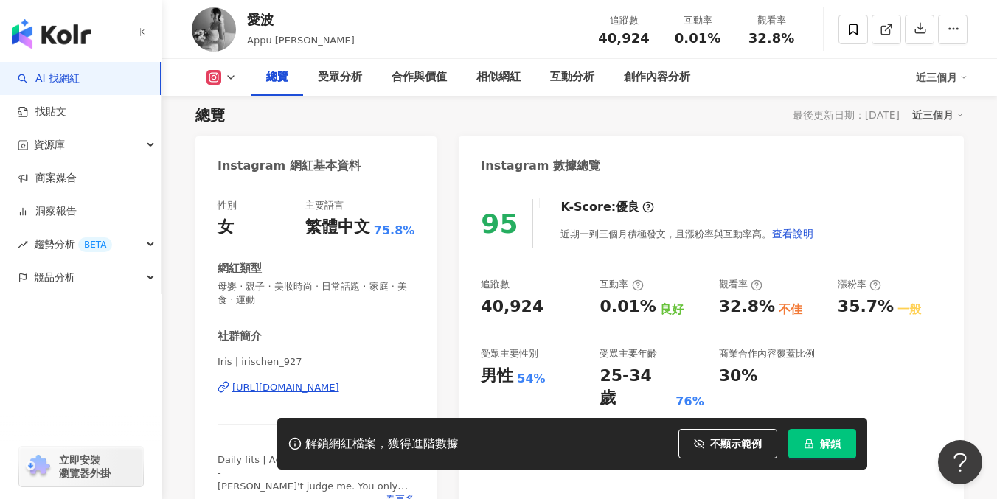
click at [327, 386] on div "https://www.instagram.com/irischen_927/" at bounding box center [285, 387] width 107 height 13
drag, startPoint x: 246, startPoint y: 38, endPoint x: 313, endPoint y: 36, distance: 66.4
click at [313, 36] on div "愛波 Appu Chen 追蹤數 40,924 互動率 0.01% 觀看率 32.8%" at bounding box center [579, 29] width 835 height 58
copy span "Appu Chen"
click at [324, 37] on div "愛波 Appu Chen 追蹤數 40,924 互動率 0.01% 觀看率 32.8%" at bounding box center [579, 29] width 835 height 58
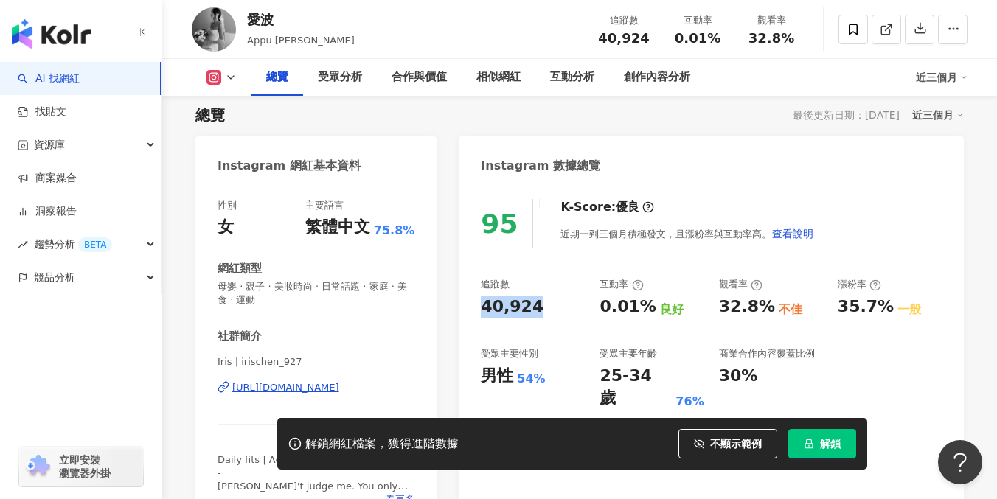
drag, startPoint x: 481, startPoint y: 302, endPoint x: 532, endPoint y: 304, distance: 50.9
click at [532, 304] on div "40,924" at bounding box center [533, 307] width 104 height 23
copy div "40,924"
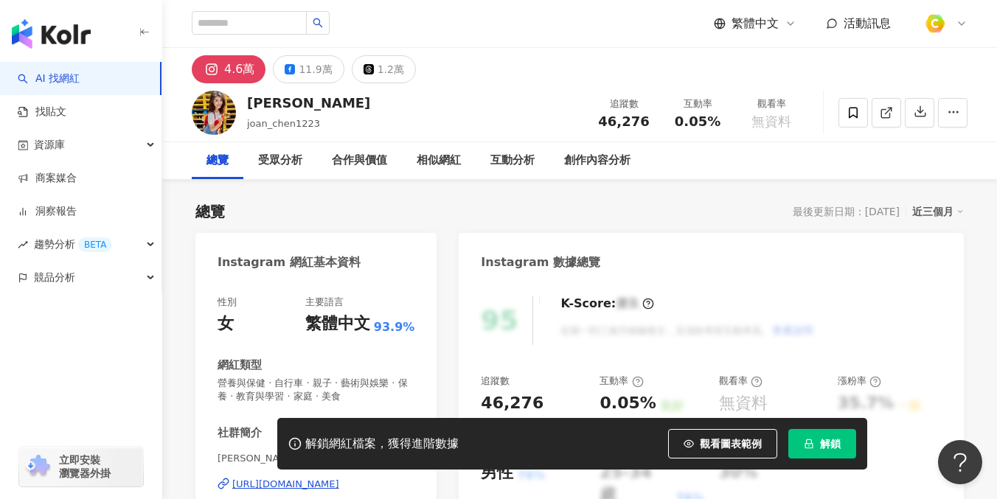
scroll to position [206, 0]
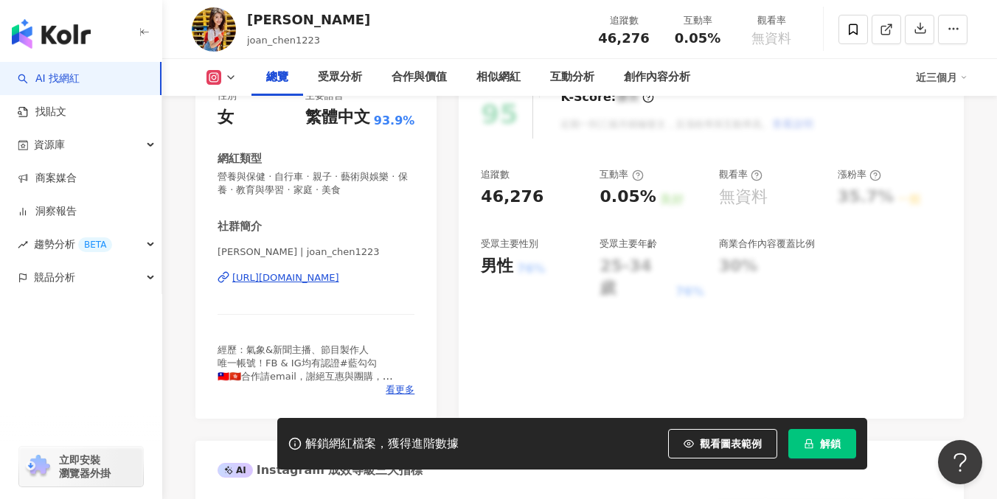
click at [287, 279] on div "[URL][DOMAIN_NAME]" at bounding box center [285, 277] width 107 height 13
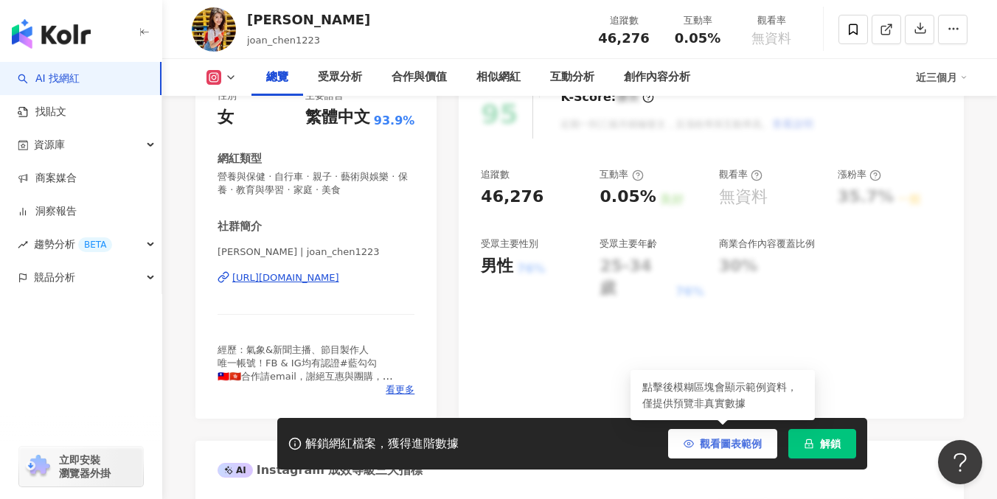
click at [713, 438] on span "觀看圖表範例" at bounding box center [731, 444] width 62 height 12
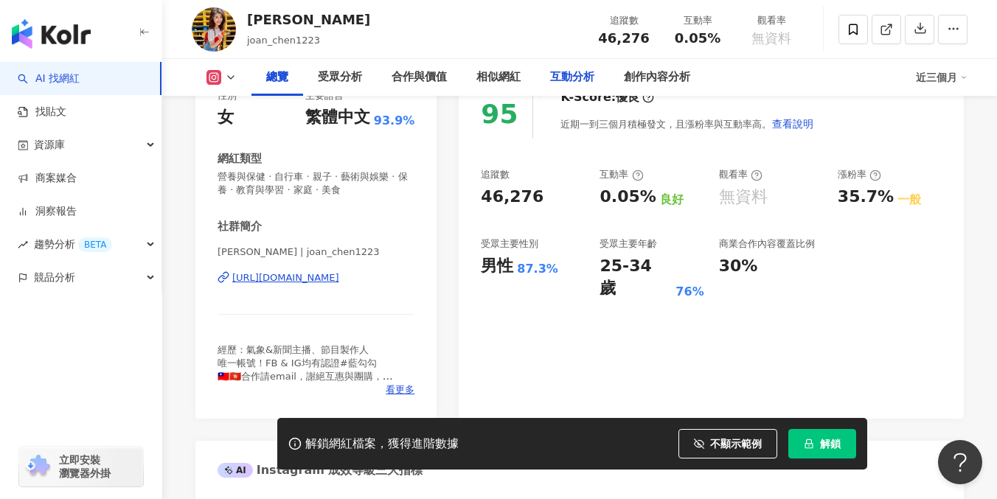
scroll to position [0, 0]
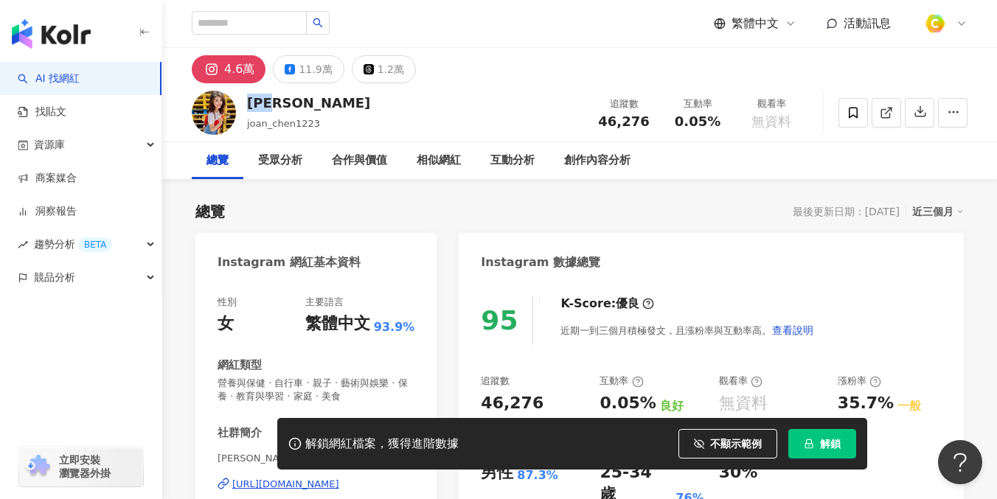
drag, startPoint x: 249, startPoint y: 100, endPoint x: 292, endPoint y: 97, distance: 42.9
click at [292, 97] on div "[PERSON_NAME]" at bounding box center [308, 103] width 123 height 18
copy div "[PERSON_NAME]"
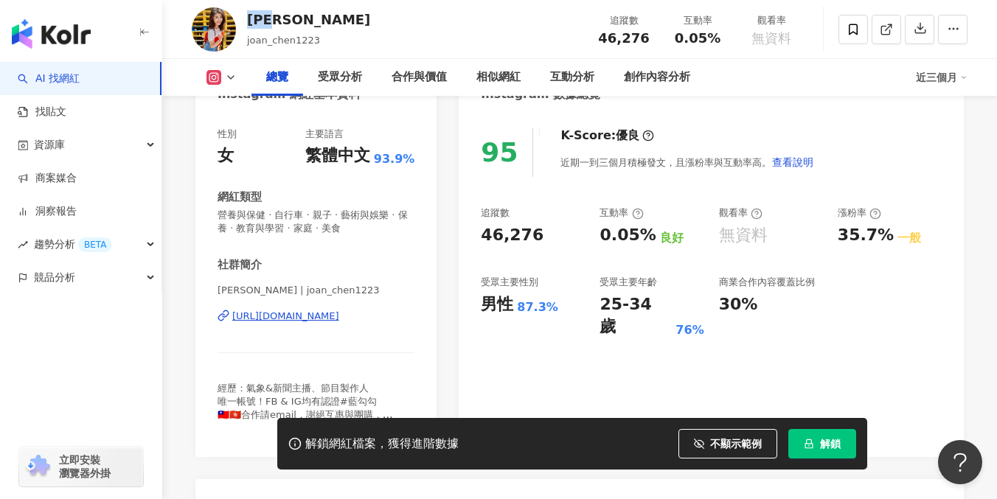
scroll to position [237, 0]
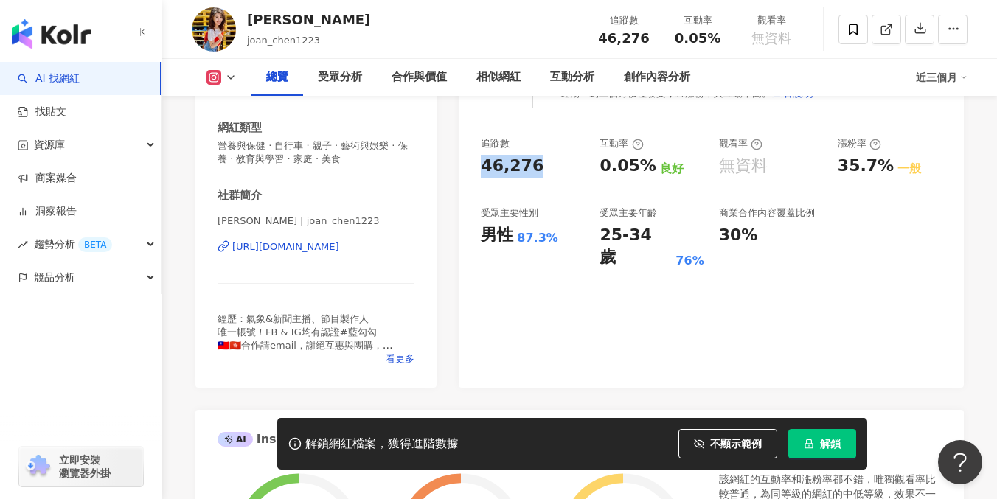
drag, startPoint x: 484, startPoint y: 161, endPoint x: 539, endPoint y: 162, distance: 55.3
click at [539, 162] on div "46,276" at bounding box center [533, 166] width 104 height 23
copy div "46,276"
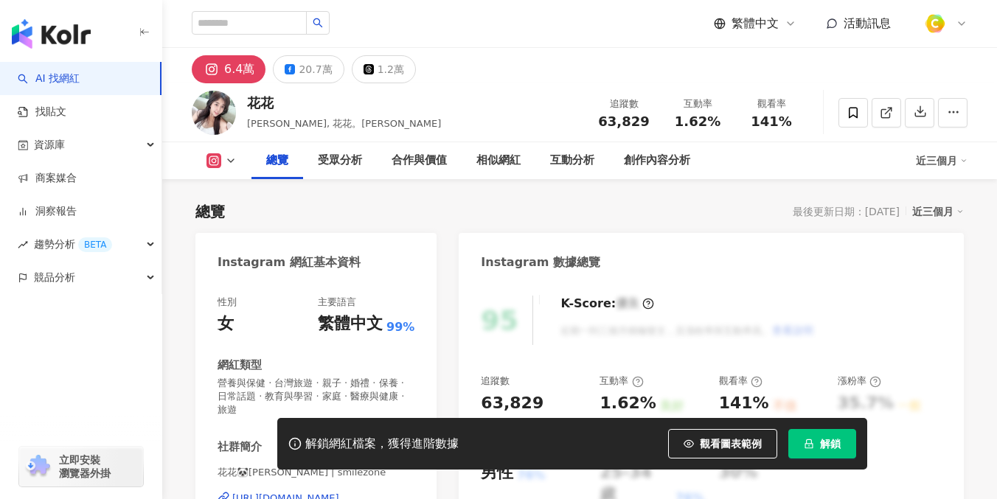
scroll to position [113, 0]
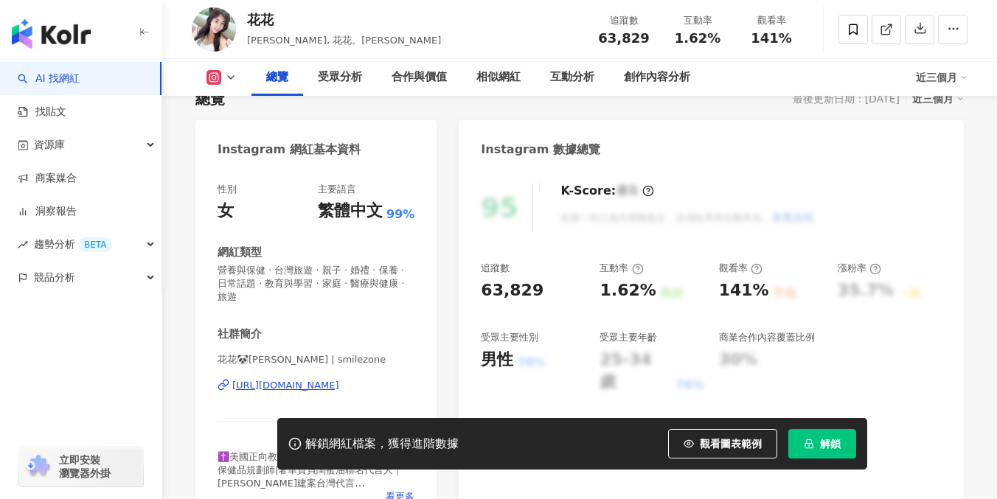
click at [302, 379] on div "https://www.instagram.com/smilezone/" at bounding box center [285, 385] width 107 height 13
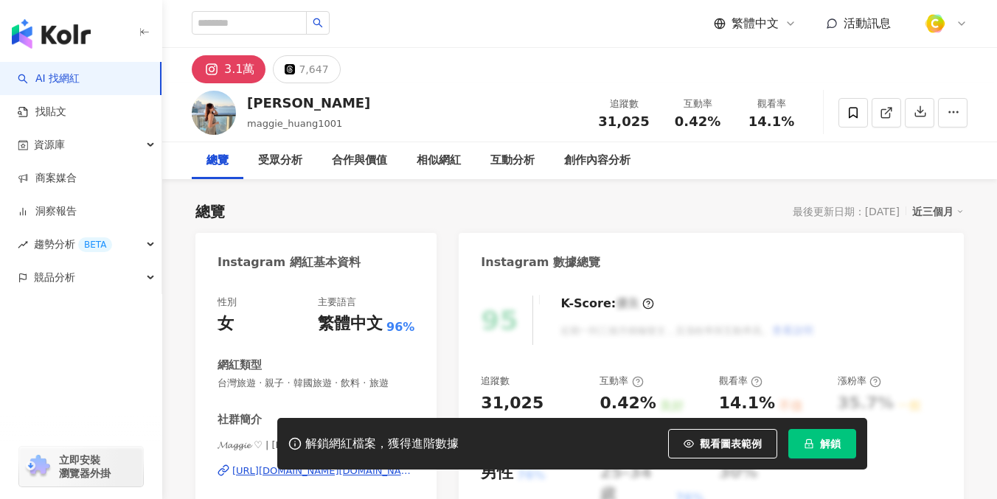
scroll to position [179, 0]
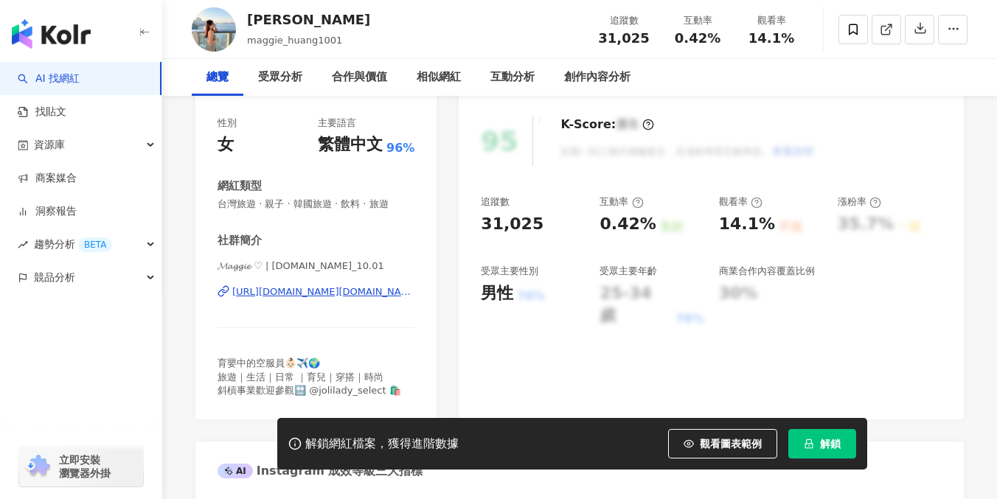
click at [692, 439] on icon "button" at bounding box center [688, 444] width 10 height 10
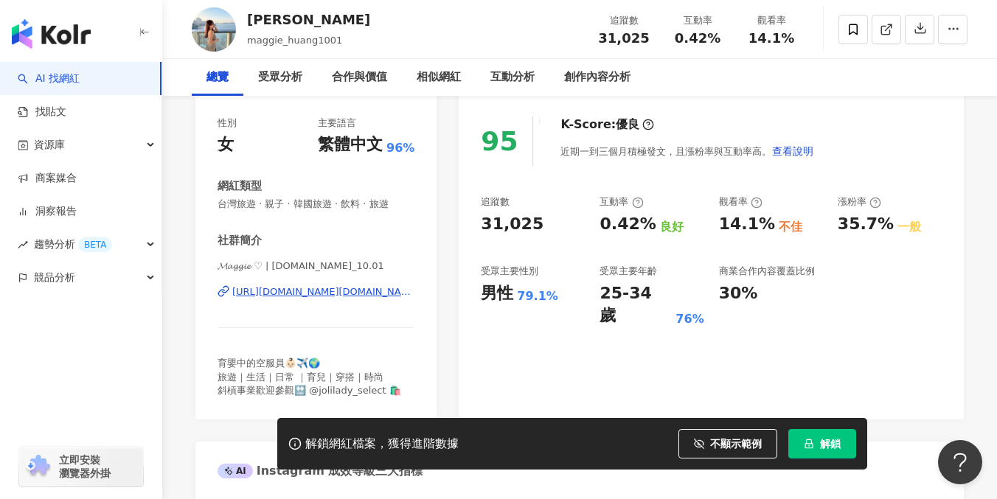
scroll to position [0, 0]
drag, startPoint x: 349, startPoint y: 292, endPoint x: 662, endPoint y: 79, distance: 378.9
click at [349, 291] on div "[URL][DOMAIN_NAME][DOMAIN_NAME]" at bounding box center [323, 291] width 182 height 13
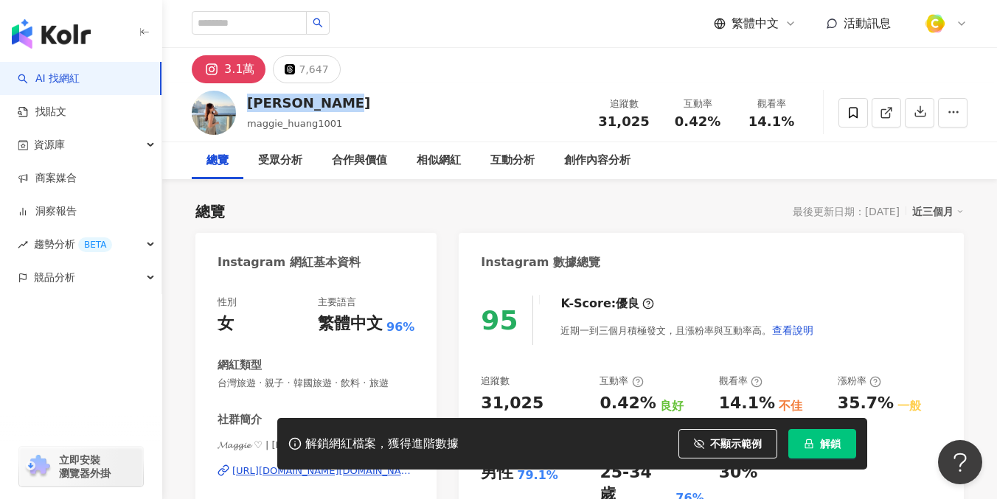
drag, startPoint x: 344, startPoint y: 98, endPoint x: 242, endPoint y: 101, distance: 101.8
click at [242, 101] on div "Maggie Huang maggie_huang1001 追蹤數 31,025 互動率 0.42% 觀看率 14.1%" at bounding box center [579, 112] width 835 height 58
copy div "Maggie Huang"
drag, startPoint x: 603, startPoint y: 115, endPoint x: 652, endPoint y: 116, distance: 48.7
click at [652, 116] on div "追蹤數 31,025" at bounding box center [624, 113] width 74 height 32
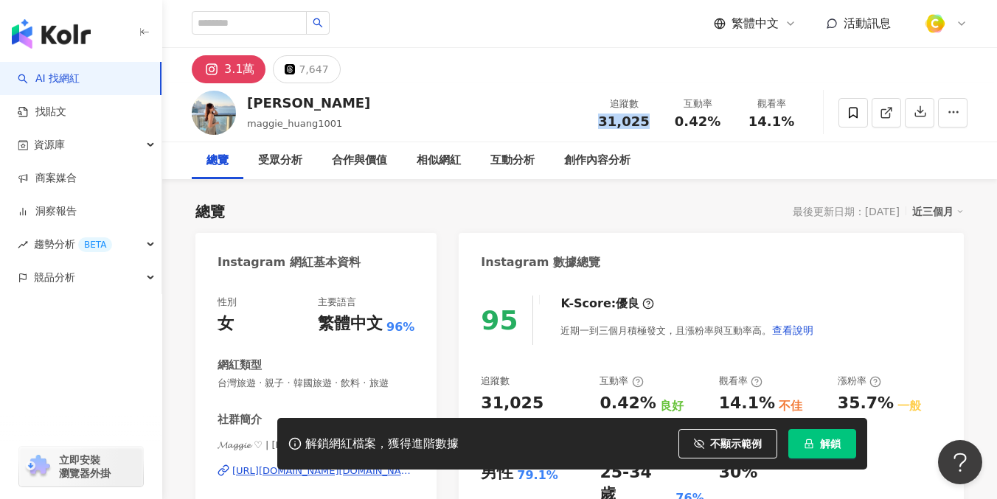
copy span "31,025"
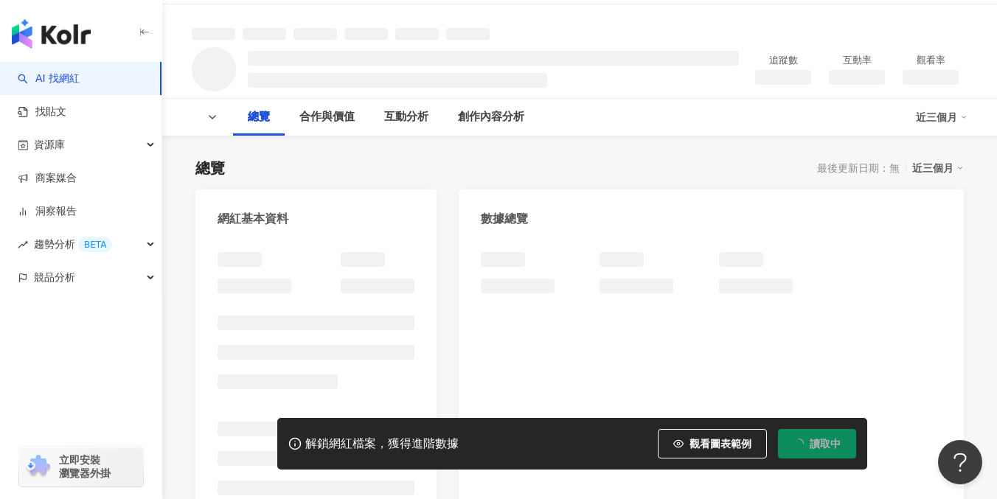
scroll to position [259, 0]
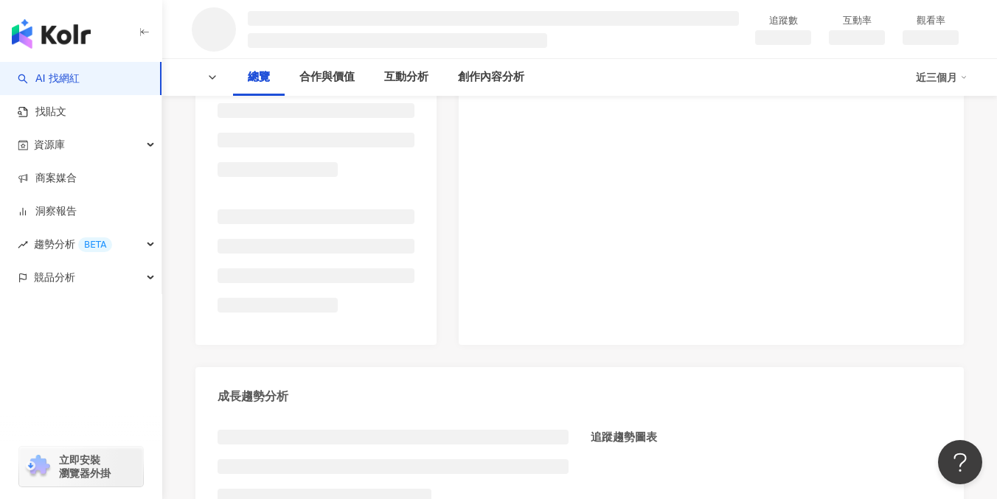
scroll to position [122, 0]
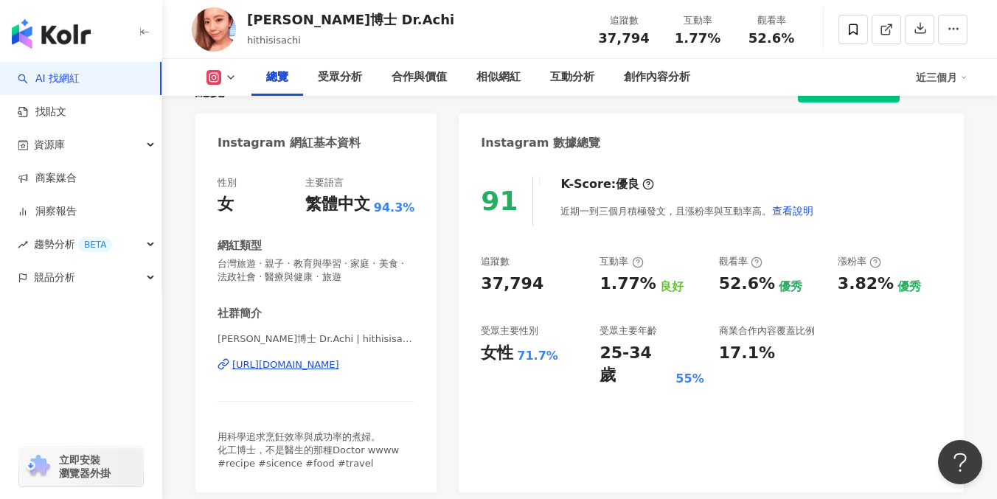
scroll to position [167, 0]
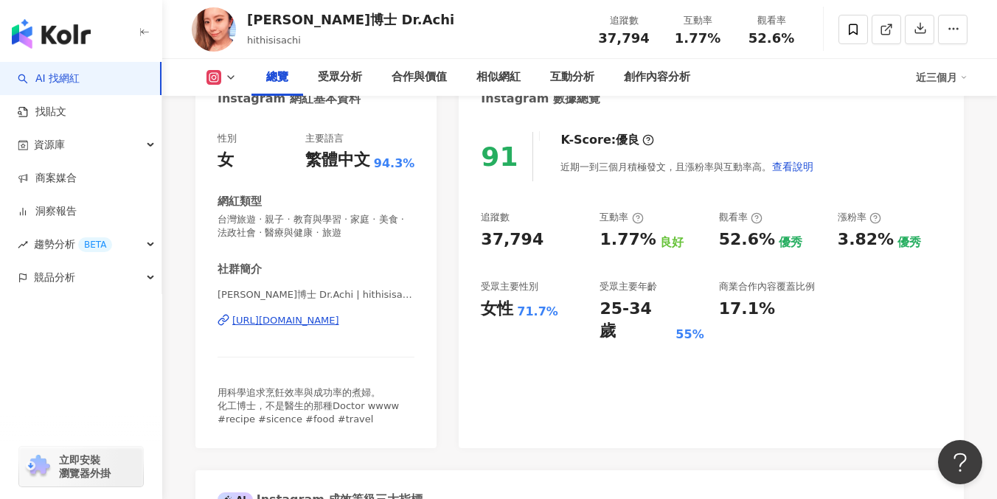
click at [327, 321] on div "https://www.instagram.com/hithisisachi/" at bounding box center [285, 320] width 107 height 13
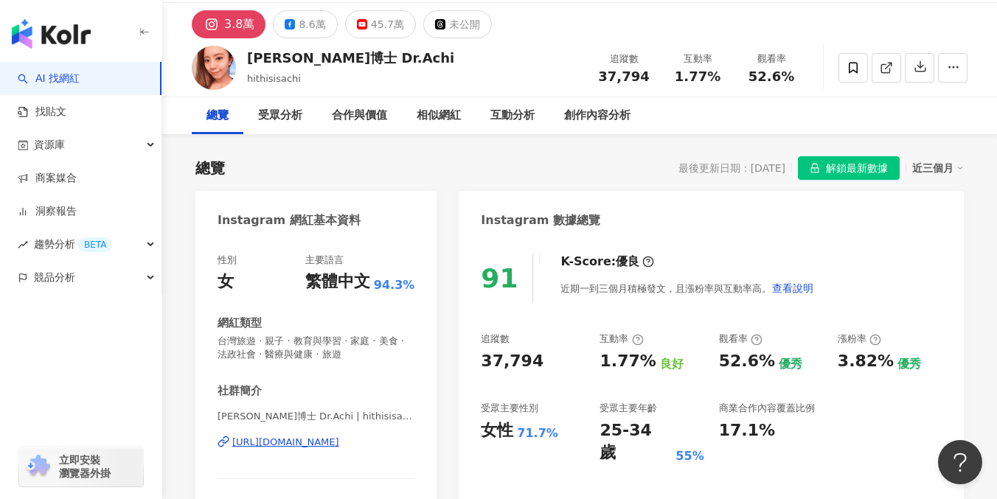
scroll to position [0, 0]
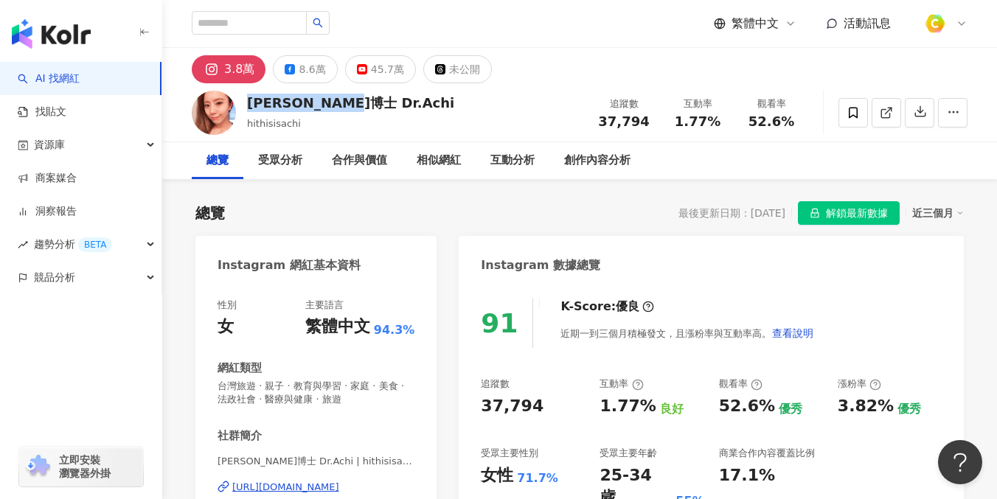
drag, startPoint x: 251, startPoint y: 99, endPoint x: 350, endPoint y: 97, distance: 98.8
click at [350, 97] on div "阿淇博士 Dr.Achi" at bounding box center [350, 103] width 207 height 18
copy div "阿淇博士 Dr.Achi"
drag, startPoint x: 480, startPoint y: 397, endPoint x: 548, endPoint y: 417, distance: 70.5
click at [548, 417] on div "91 K-Score : 優良 近期一到三個月積極發文，且漲粉率與互動率高。 查看說明 追蹤數 37,794 互動率 1.77% 良好 觀看率 52.6% 優…" at bounding box center [711, 449] width 505 height 331
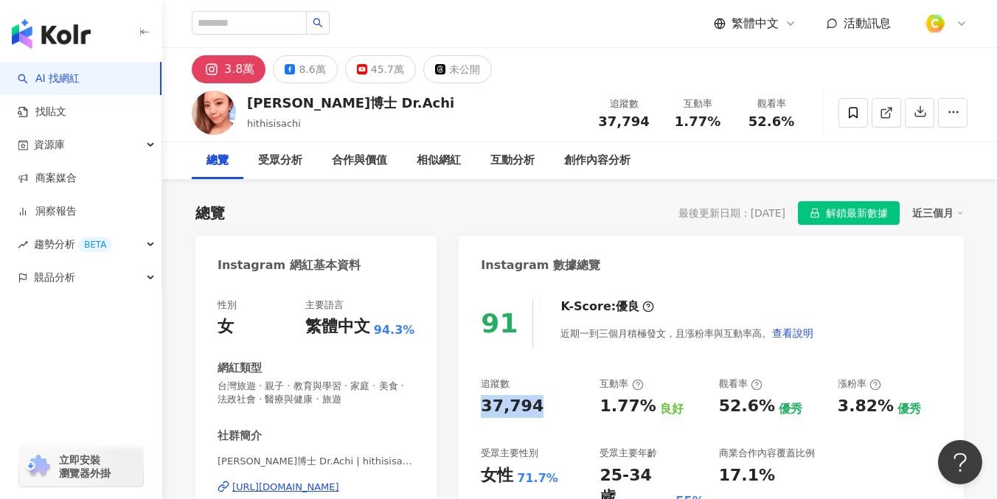
copy div "37,794"
drag, startPoint x: 602, startPoint y: 118, endPoint x: 654, endPoint y: 120, distance: 52.4
click at [654, 120] on div "追蹤數 37,794" at bounding box center [624, 113] width 74 height 32
copy span "37,794"
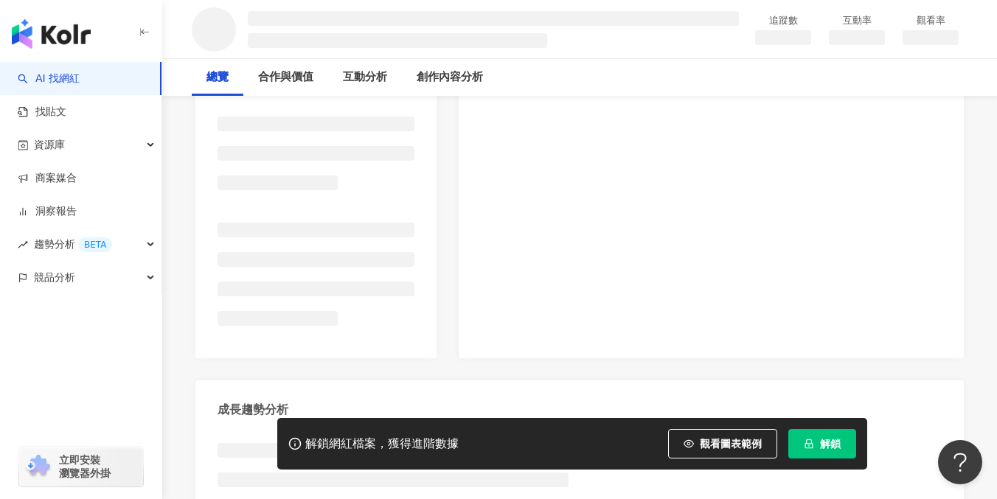
scroll to position [310, 0]
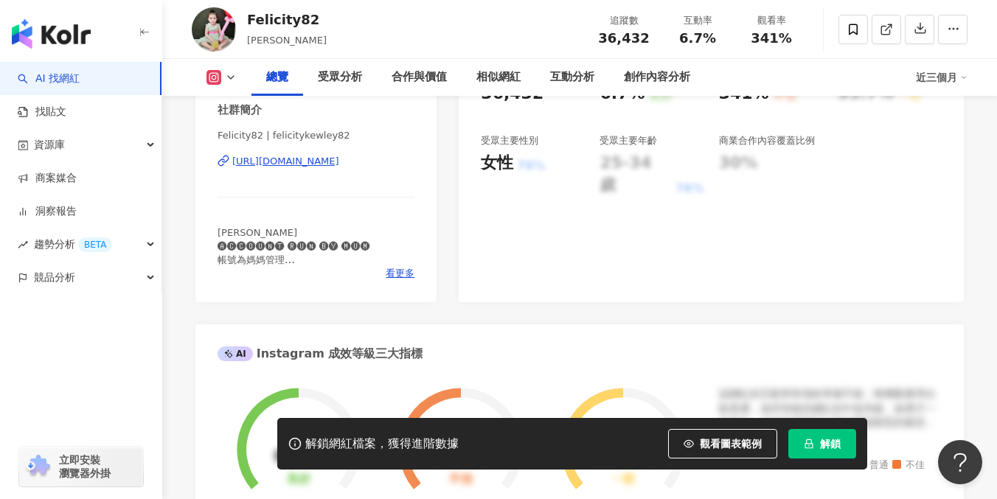
click at [355, 283] on div "性別 女 主要語言 繁體中文 100% 網紅類型 親子 · 教育與學習 · 家庭 · 美食 社群簡介 Felicity82 | felicitykewley8…" at bounding box center [315, 136] width 241 height 331
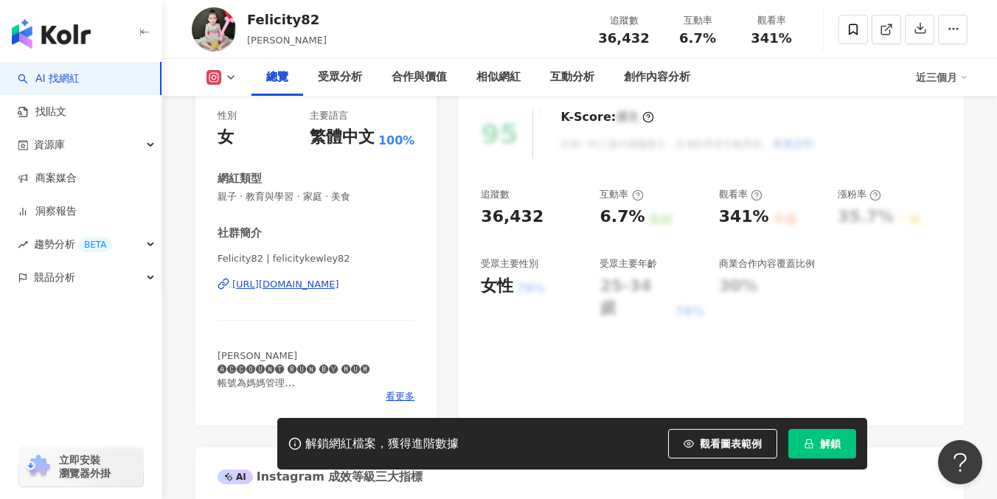
click at [339, 284] on div "https://www.instagram.com/felicitykewley82/" at bounding box center [285, 284] width 107 height 13
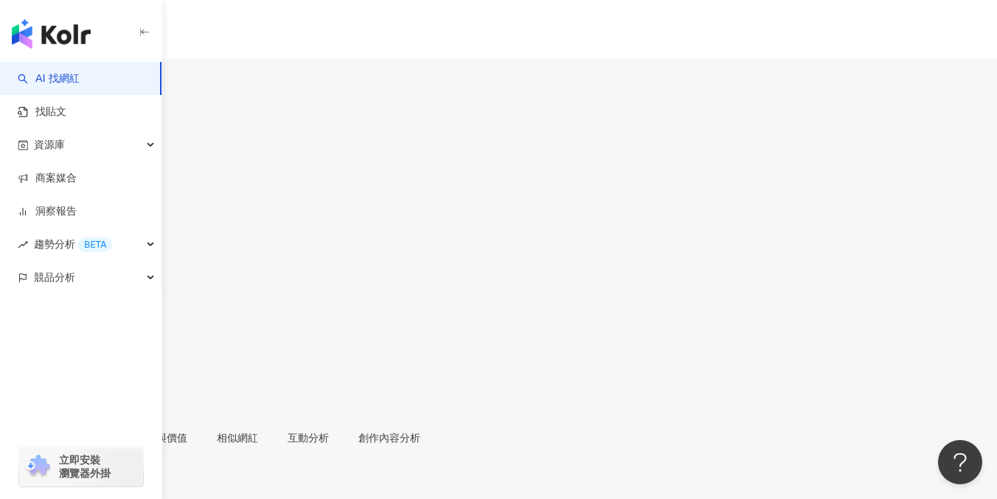
scroll to position [260, 0]
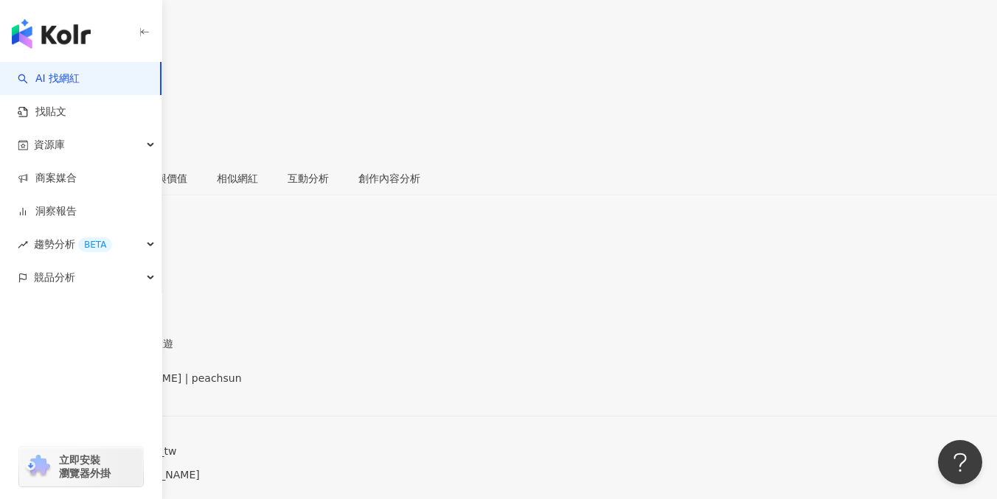
click at [130, 385] on div "[URL][DOMAIN_NAME]" at bounding box center [72, 391] width 115 height 12
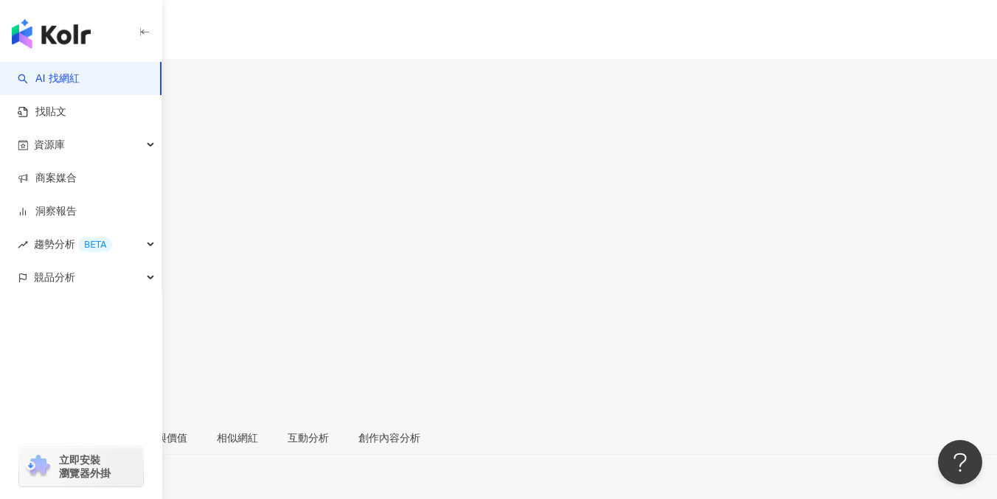
drag, startPoint x: 302, startPoint y: 105, endPoint x: 251, endPoint y: 102, distance: 50.2
click at [147, 139] on div "[PERSON_NAME]" at bounding box center [73, 145] width 147 height 12
copy div "[PERSON_NAME]"
drag, startPoint x: 596, startPoint y: 116, endPoint x: 664, endPoint y: 118, distance: 67.8
click at [664, 167] on div "追蹤數 63,273 互動率 0% 觀看率 25.9%" at bounding box center [498, 237] width 997 height 141
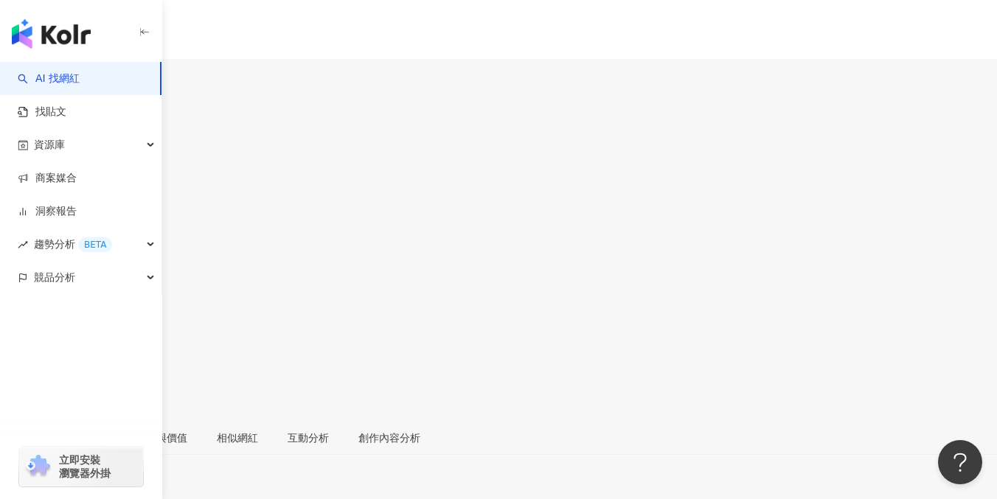
copy div "63,273 互動率"
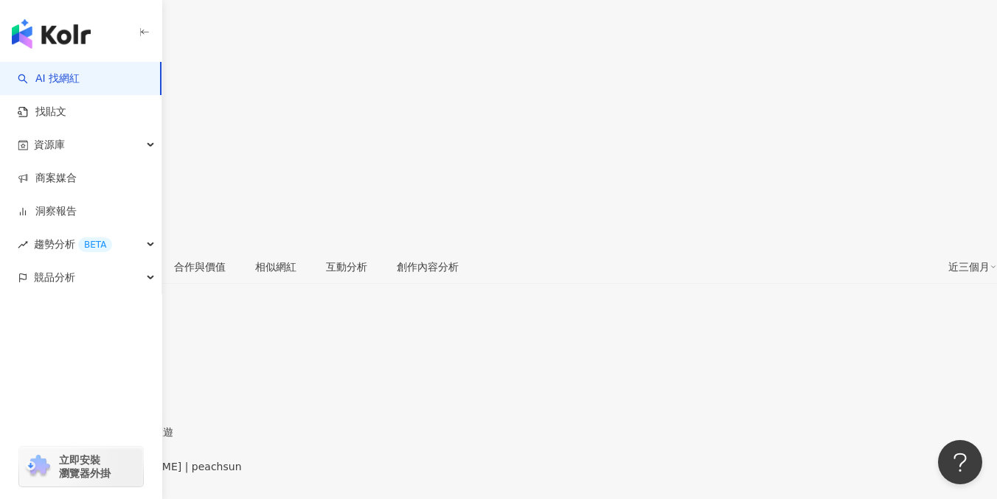
click at [130, 473] on div "[URL][DOMAIN_NAME]" at bounding box center [72, 479] width 115 height 12
